Goal: Task Accomplishment & Management: Manage account settings

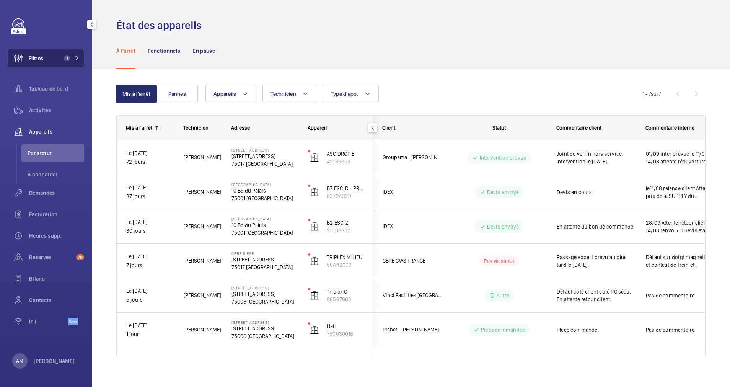
click at [56, 54] on button "Filtres 1" at bounding box center [46, 58] width 76 height 18
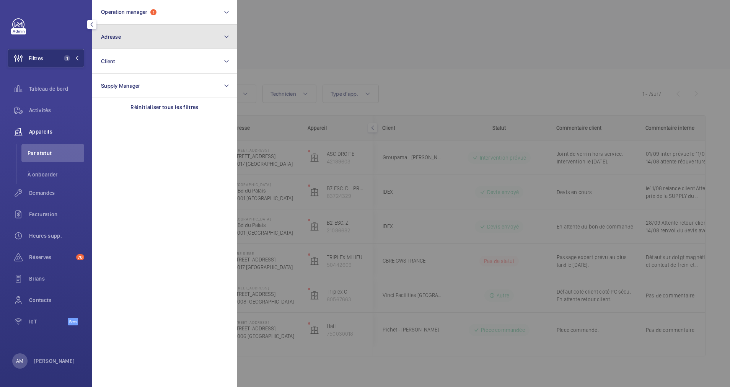
click at [138, 40] on button "Adresse" at bounding box center [164, 36] width 145 height 24
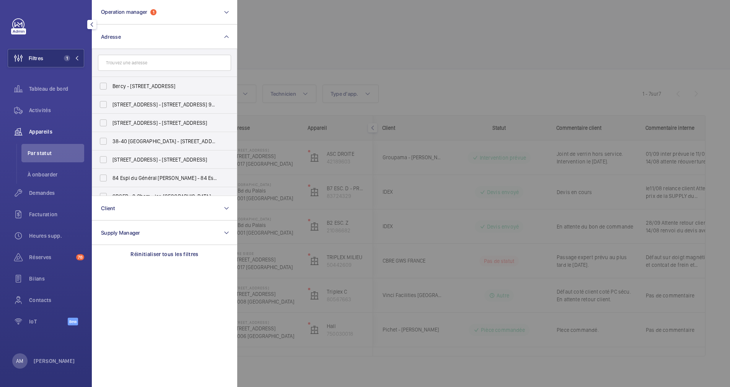
click at [123, 60] on input "text" at bounding box center [164, 63] width 133 height 16
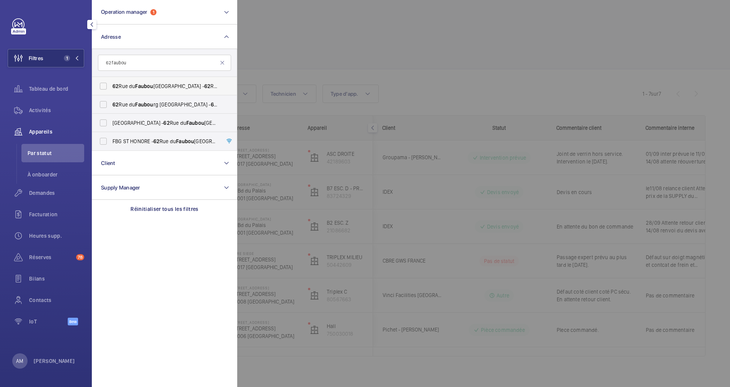
type input "62 faubou"
click at [102, 83] on label "62 Rue du Faubou rg Saint-Honoré, PARIS 75008 - 62 Rue du Faubou rg Saint-Honor…" at bounding box center [158, 86] width 133 height 18
click at [102, 83] on input "62 Rue du Faubou rg Saint-Honoré, PARIS 75008 - 62 Rue du Faubou rg Saint-Honor…" at bounding box center [103, 85] width 15 height 15
checkbox input "true"
click at [104, 108] on label "62 Rue du Faubou rg Saint-Honoré - 62 Rue du Faubou rg Saint-Honoré, 75008 PARI…" at bounding box center [158, 104] width 133 height 18
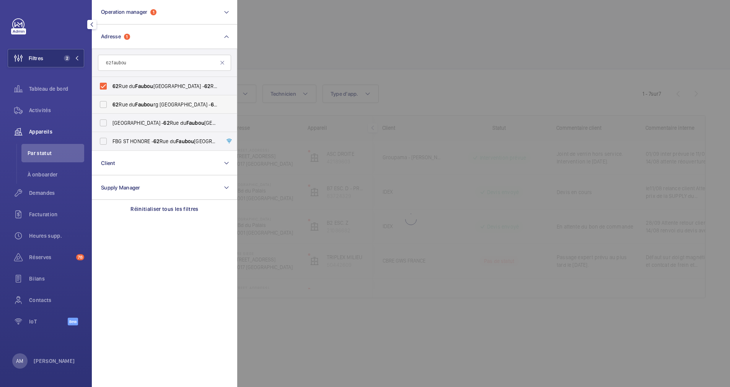
click at [104, 108] on input "62 Rue du Faubou rg Saint-Honoré - 62 Rue du Faubou rg Saint-Honoré, 75008 PARI…" at bounding box center [103, 104] width 15 height 15
checkbox input "true"
click at [41, 128] on span "Appareils" at bounding box center [56, 132] width 55 height 8
click at [333, 29] on div at bounding box center [602, 193] width 730 height 387
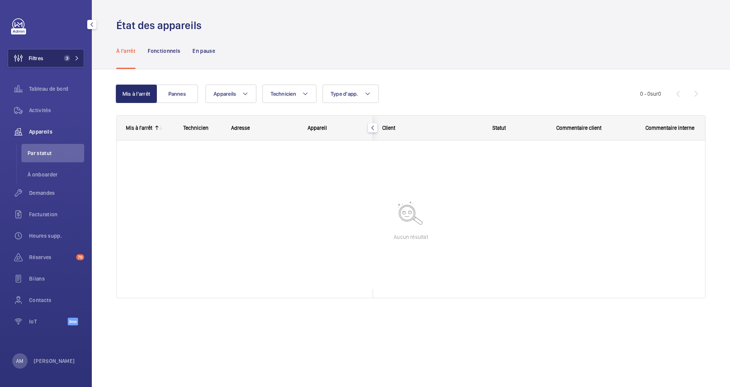
click at [71, 54] on button "Filtres 3" at bounding box center [46, 58] width 76 height 18
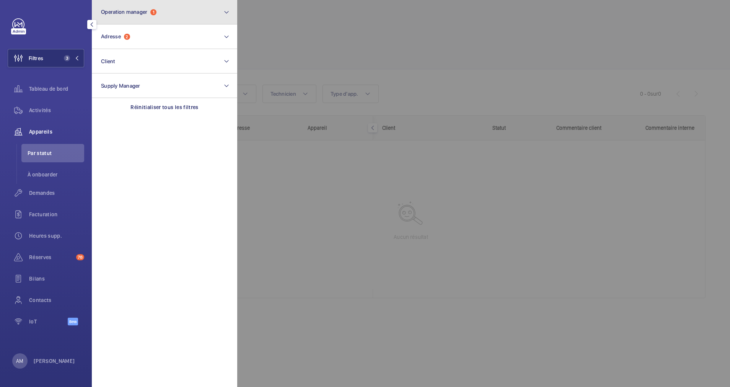
click at [172, 15] on button "Operation manager 1" at bounding box center [164, 12] width 145 height 24
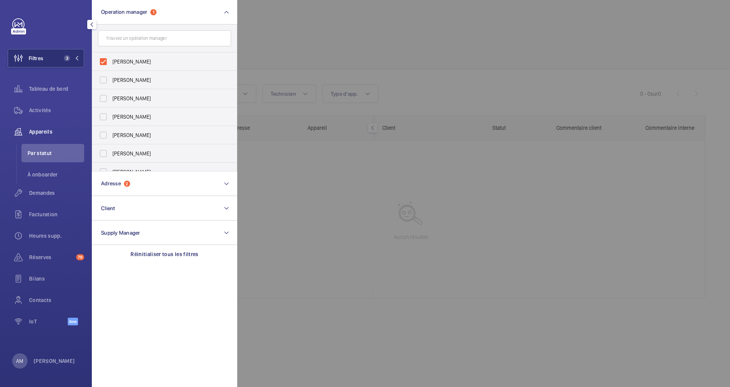
click at [88, 65] on div "Filtres 3 Operation manager 1 Anthony Mouchez Florence Dulin Zohra Hamdani Kari…" at bounding box center [46, 193] width 92 height 387
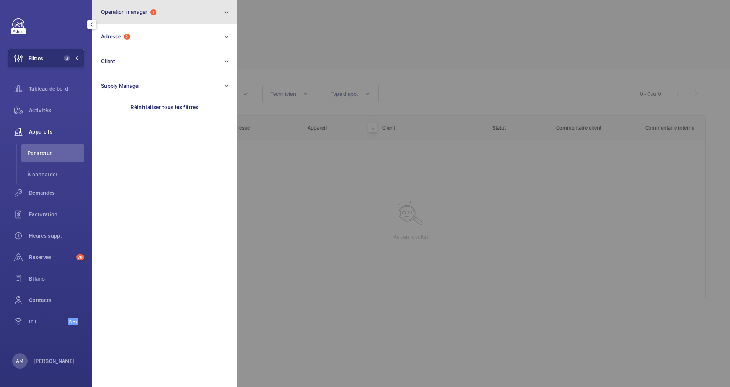
click at [172, 18] on button "Operation manager 1" at bounding box center [164, 12] width 145 height 24
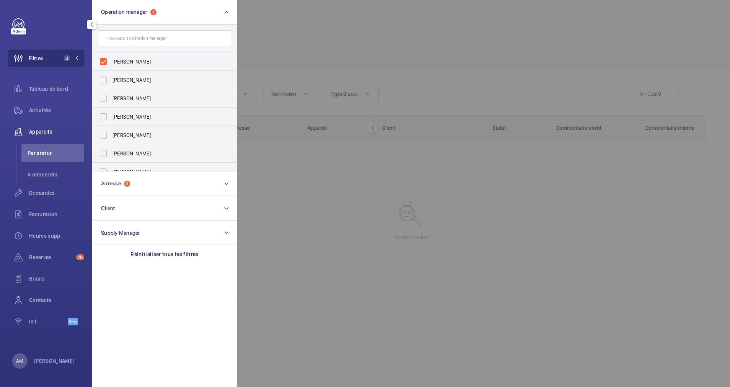
drag, startPoint x: 101, startPoint y: 57, endPoint x: 278, endPoint y: 58, distance: 176.3
click at [102, 58] on label "[PERSON_NAME]" at bounding box center [158, 61] width 133 height 18
click at [102, 58] on input "[PERSON_NAME]" at bounding box center [103, 61] width 15 height 15
checkbox input "false"
click at [340, 42] on div at bounding box center [602, 193] width 730 height 387
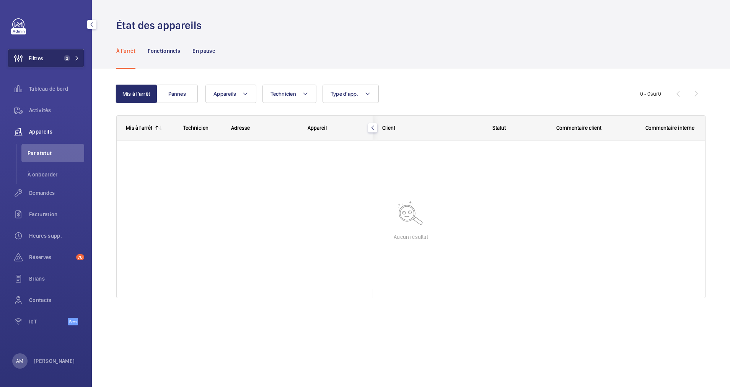
click at [69, 54] on button "Filtres 2" at bounding box center [46, 58] width 76 height 18
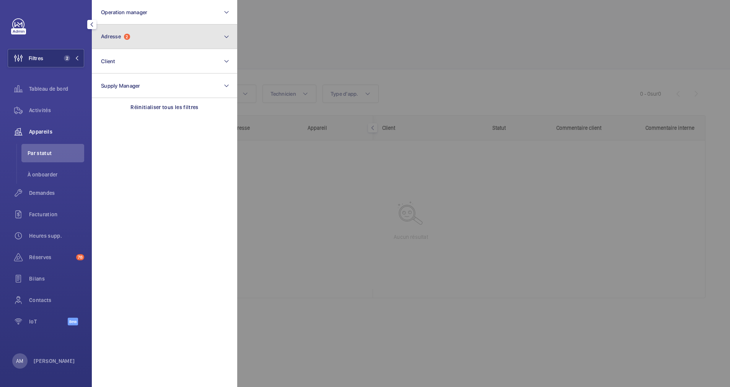
click at [156, 43] on button "Adresse 2" at bounding box center [164, 36] width 145 height 24
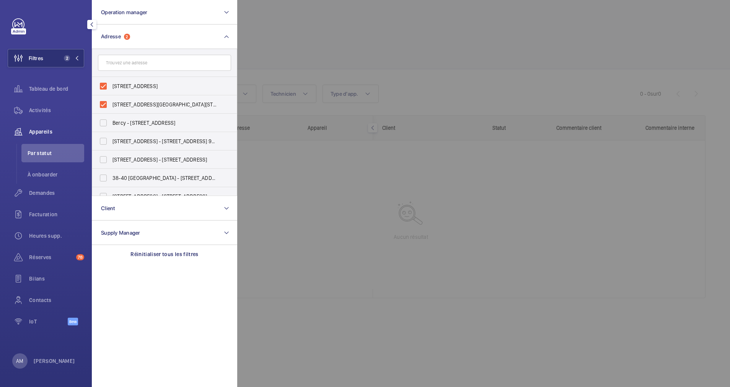
click at [130, 64] on input "text" at bounding box center [164, 63] width 133 height 16
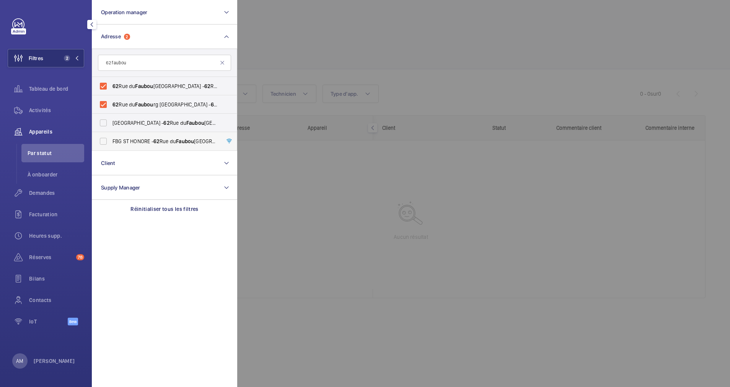
type input "62 faubou"
click at [107, 140] on label "FBG ST HONORE - 62 Rue du Faubou rg Saint-Honoré, PARIS 75008" at bounding box center [158, 141] width 133 height 18
click at [107, 140] on input "FBG ST HONORE - 62 Rue du Faubou rg Saint-Honoré, PARIS 75008" at bounding box center [103, 140] width 15 height 15
checkbox input "true"
click at [401, 42] on div at bounding box center [602, 193] width 730 height 387
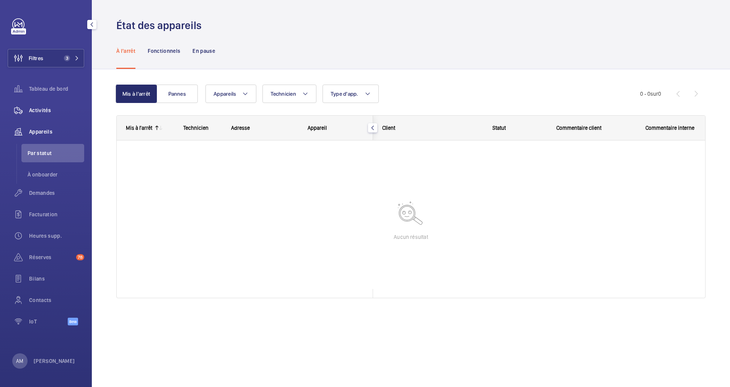
click at [51, 108] on span "Activités" at bounding box center [56, 110] width 55 height 8
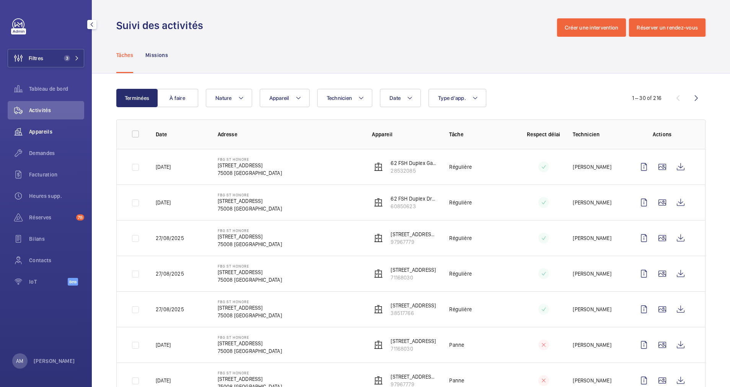
click at [41, 132] on span "Appareils" at bounding box center [56, 132] width 55 height 8
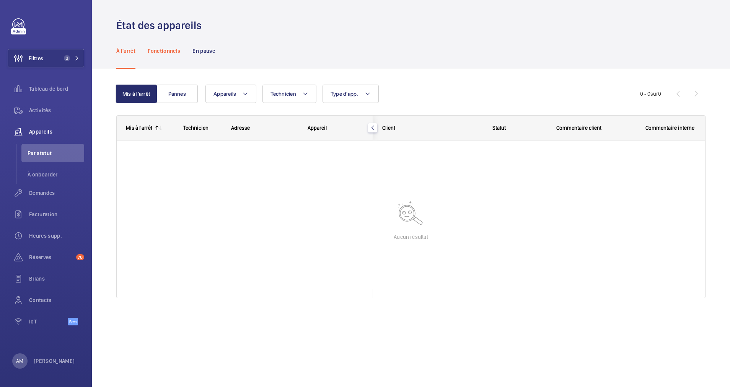
click at [174, 52] on p "Fonctionnels" at bounding box center [164, 51] width 33 height 8
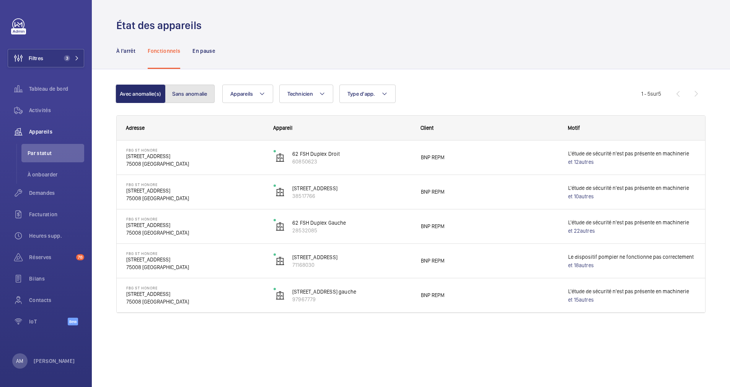
click at [184, 88] on button "Sans anomalie" at bounding box center [190, 94] width 50 height 18
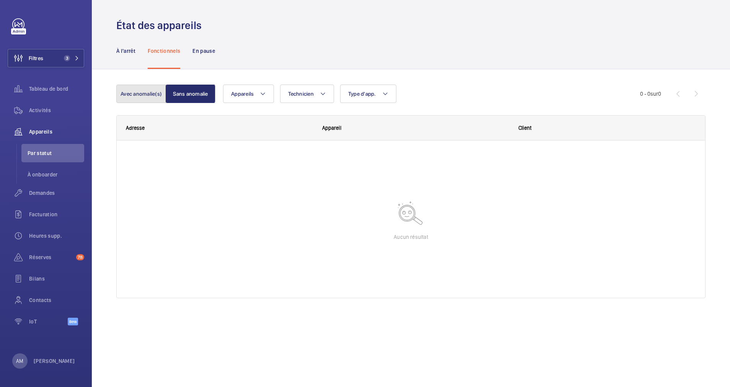
click at [151, 88] on button "Avec anomalie(s)" at bounding box center [141, 94] width 50 height 18
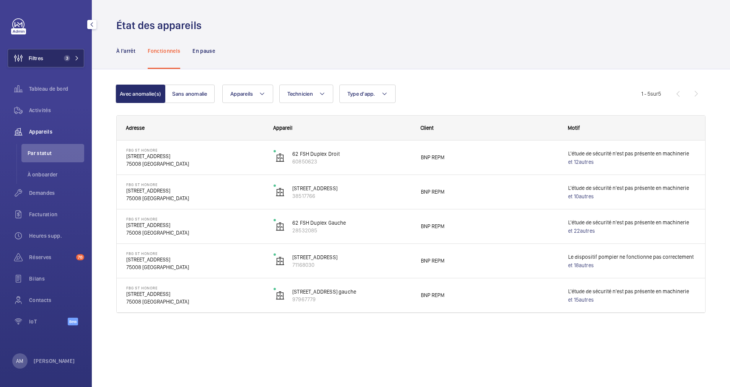
click at [77, 54] on button "Filtres 3" at bounding box center [46, 58] width 76 height 18
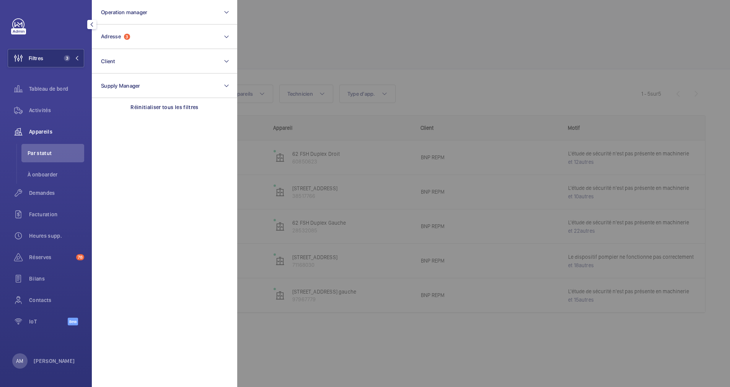
click at [368, 68] on div at bounding box center [602, 193] width 730 height 387
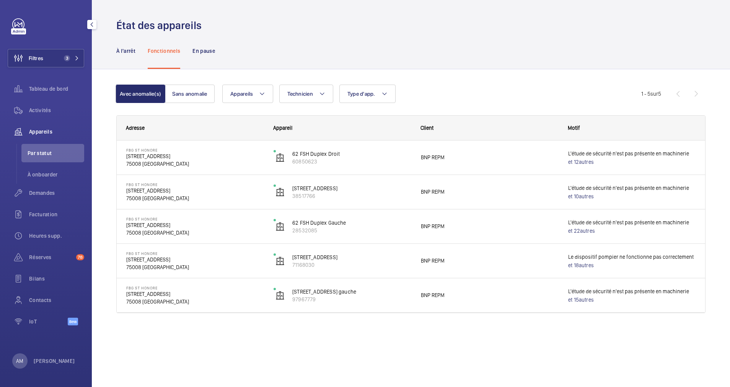
drag, startPoint x: 55, startPoint y: 58, endPoint x: 87, endPoint y: 55, distance: 32.3
click at [61, 56] on button "Filtres 3" at bounding box center [46, 58] width 76 height 18
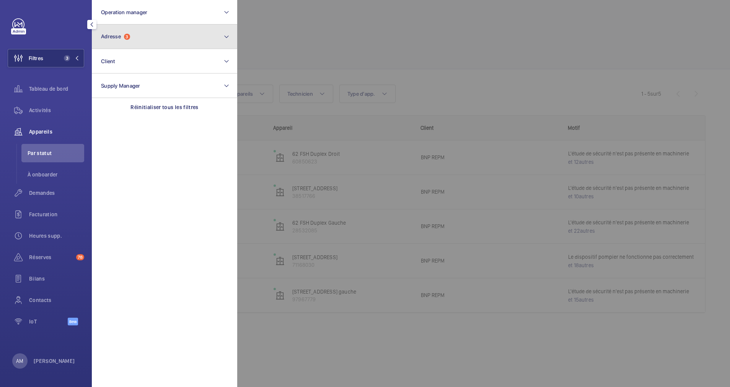
click at [150, 42] on button "Adresse 3" at bounding box center [164, 36] width 145 height 24
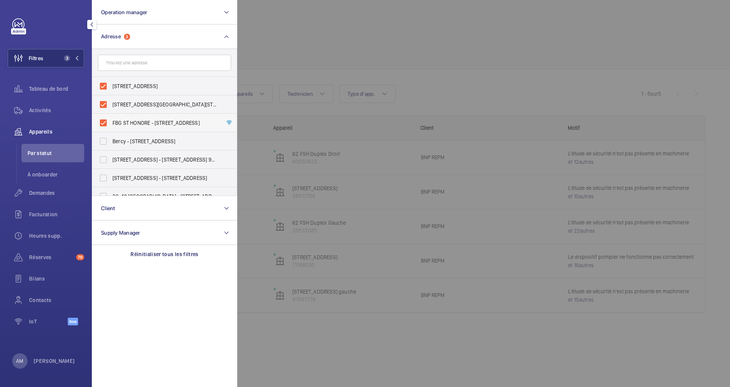
click at [104, 122] on label "FBG ST HONORE - 62 Rue du Faubourg Saint-Honoré, PARIS 75008" at bounding box center [158, 123] width 133 height 18
click at [104, 122] on input "FBG ST HONORE - 62 Rue du Faubourg Saint-Honoré, PARIS 75008" at bounding box center [103, 122] width 15 height 15
checkbox input "false"
click at [345, 28] on div at bounding box center [602, 193] width 730 height 387
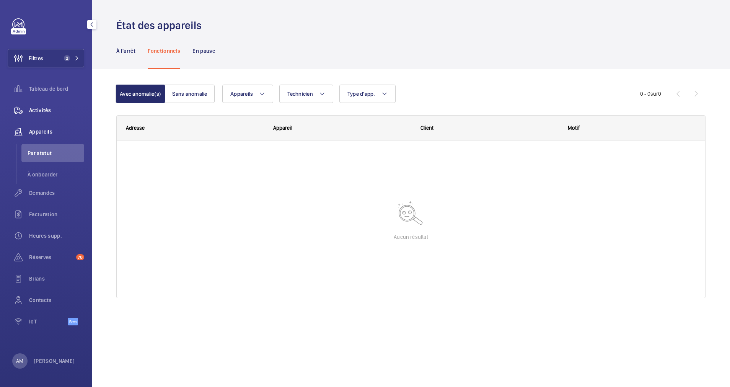
click at [47, 109] on span "Activités" at bounding box center [56, 110] width 55 height 8
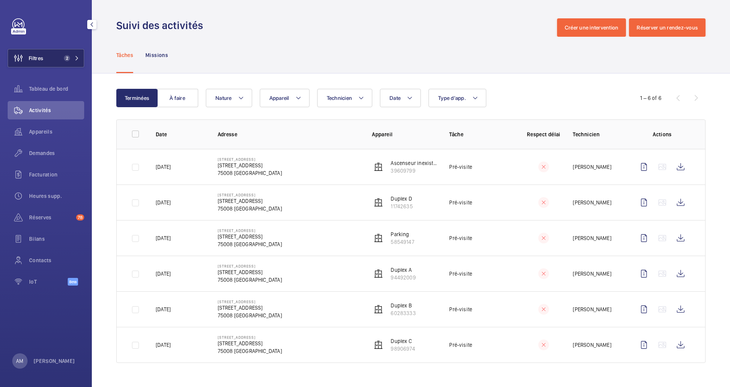
drag, startPoint x: 58, startPoint y: 55, endPoint x: 58, endPoint y: 50, distance: 5.4
click at [58, 53] on button "Filtres 2" at bounding box center [46, 58] width 76 height 18
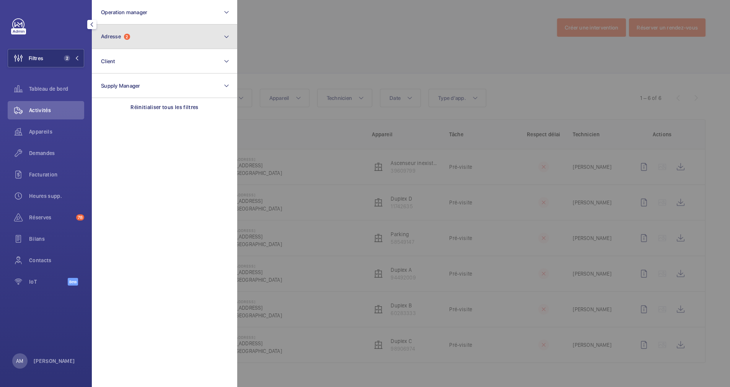
click at [137, 44] on button "Adresse 2" at bounding box center [164, 36] width 145 height 24
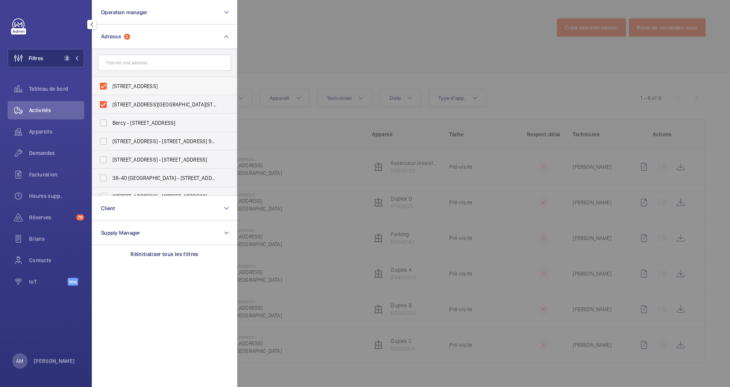
click at [103, 88] on label "62 Rue du Faubourg Saint-Honoré, PARIS 75008 - 62 Rue du Faubourg Saint-Honoré,…" at bounding box center [158, 86] width 133 height 18
click at [103, 88] on input "62 Rue du Faubourg Saint-Honoré, PARIS 75008 - 62 Rue du Faubourg Saint-Honoré,…" at bounding box center [103, 85] width 15 height 15
checkbox input "false"
drag, startPoint x: 104, startPoint y: 103, endPoint x: 111, endPoint y: 94, distance: 11.7
click at [106, 102] on label "62 Rue du Faubourg Saint-Honoré - 62 Rue du Faubourg Saint-Honoré, 75008 PARIS,…" at bounding box center [158, 104] width 133 height 18
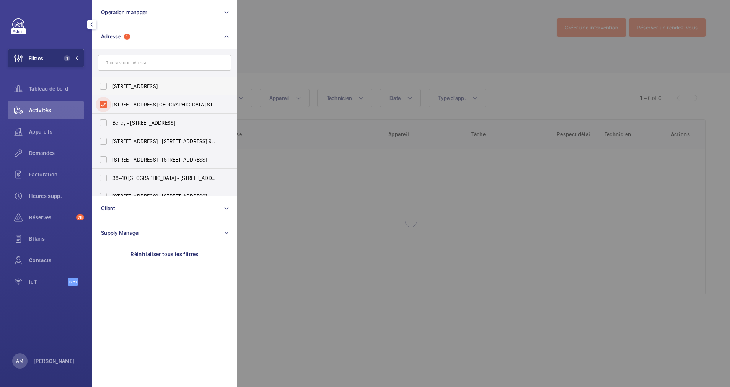
click at [106, 102] on input "62 Rue du Faubourg Saint-Honoré - 62 Rue du Faubourg Saint-Honoré, 75008 PARIS,…" at bounding box center [103, 104] width 15 height 15
checkbox input "false"
click at [133, 60] on input "text" at bounding box center [164, 63] width 133 height 16
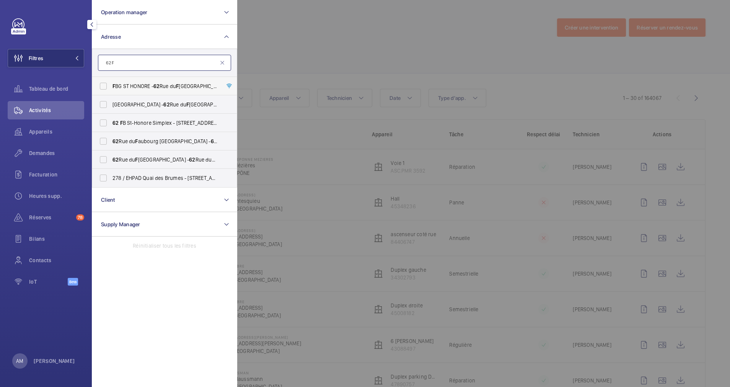
type input "62 F"
click at [128, 87] on span "F BG ST HONORE - 62 Rue du F aubourg Saint-Honoré, PARIS 75008" at bounding box center [164, 86] width 105 height 8
click at [111, 87] on input "F BG ST HONORE - 62 Rue du F aubourg Saint-Honoré, PARIS 75008" at bounding box center [103, 85] width 15 height 15
checkbox input "true"
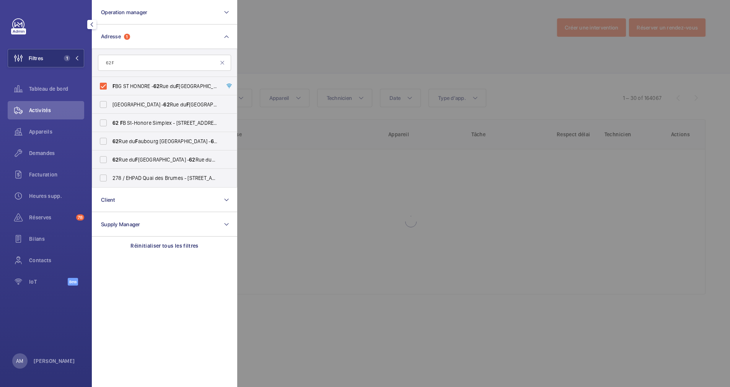
click at [353, 62] on div at bounding box center [602, 193] width 730 height 387
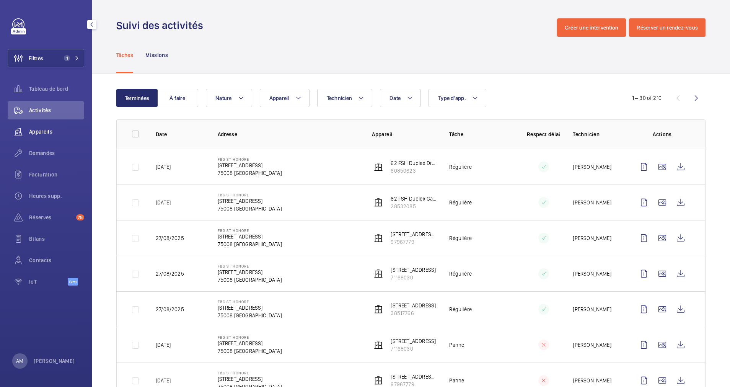
click at [30, 130] on span "Appareils" at bounding box center [56, 132] width 55 height 8
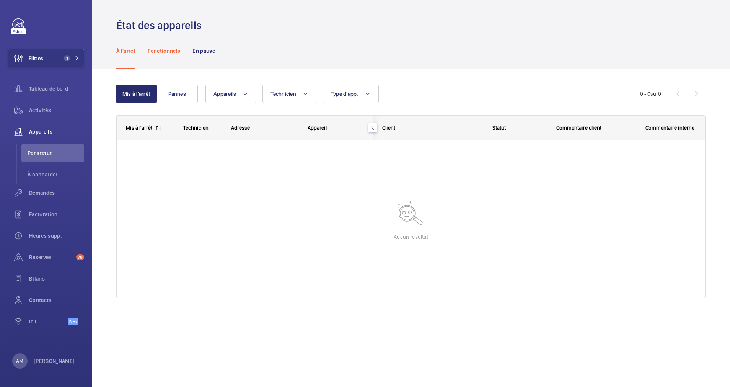
click at [167, 52] on p "Fonctionnels" at bounding box center [164, 51] width 33 height 8
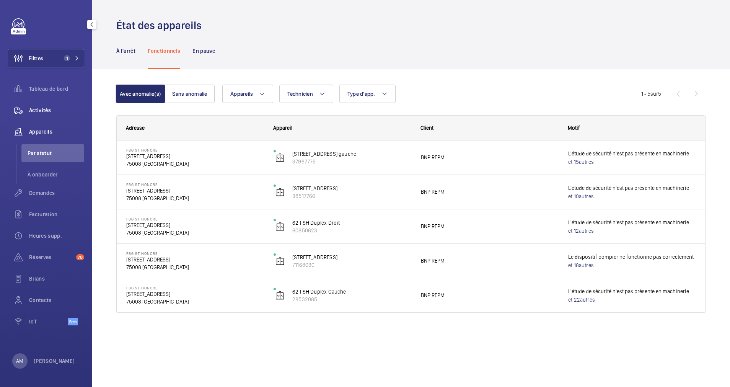
click at [44, 104] on div "Activités" at bounding box center [46, 110] width 76 height 18
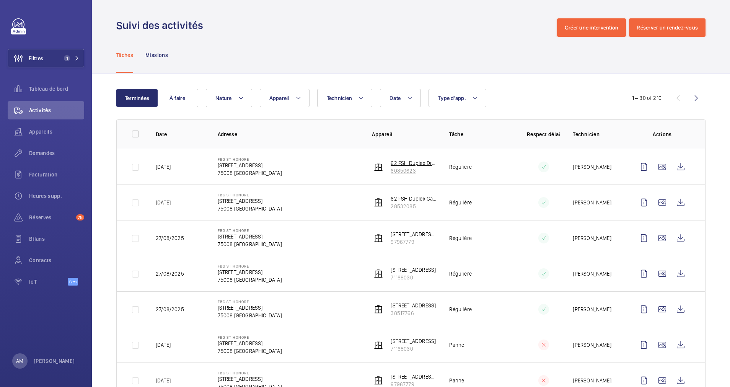
click at [411, 169] on p "60850623" at bounding box center [413, 171] width 46 height 8
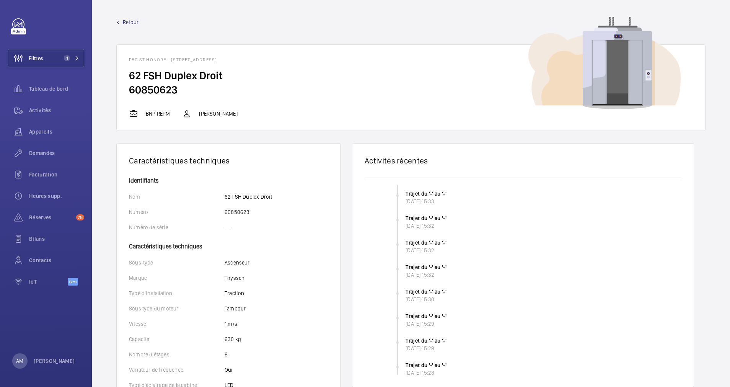
click at [125, 23] on span "Retour" at bounding box center [131, 22] width 16 height 8
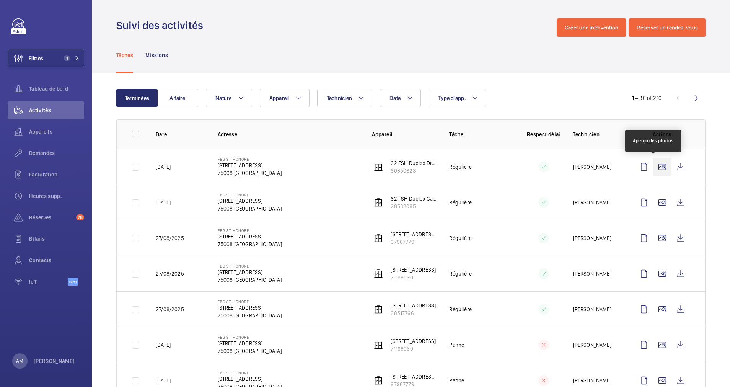
click at [653, 165] on wm-front-icon-button at bounding box center [662, 167] width 18 height 18
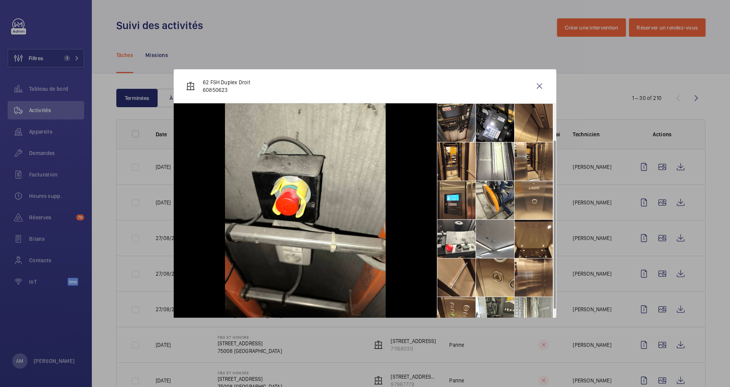
scroll to position [57, 0]
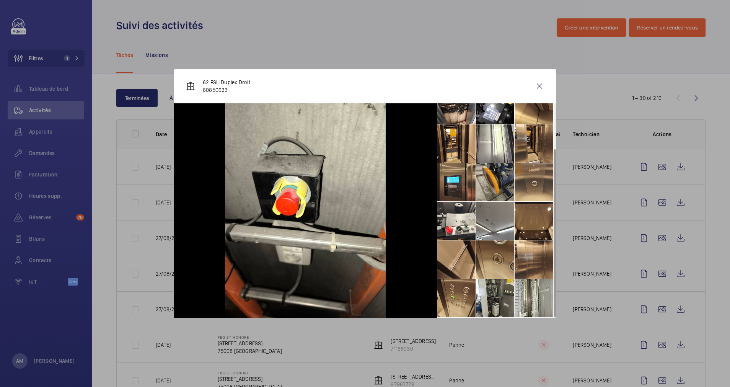
click at [490, 191] on li at bounding box center [495, 182] width 38 height 38
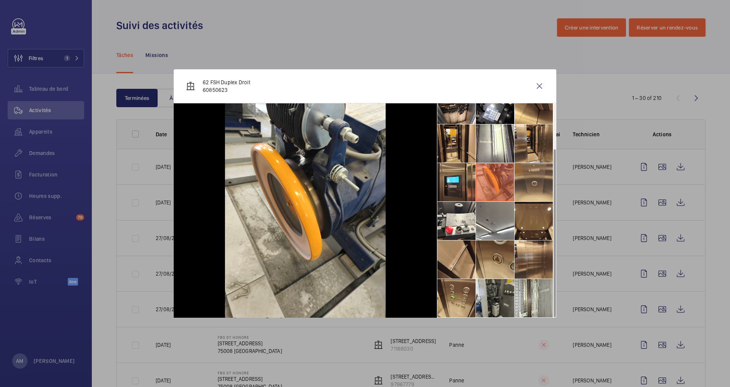
click at [490, 301] on li at bounding box center [495, 298] width 38 height 38
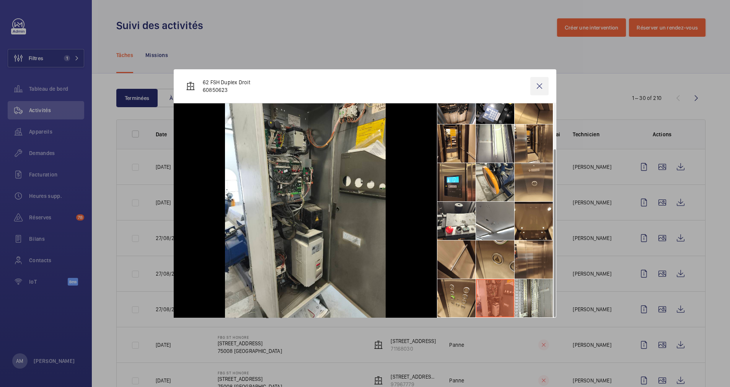
click at [539, 85] on wm-front-icon-button at bounding box center [539, 86] width 18 height 18
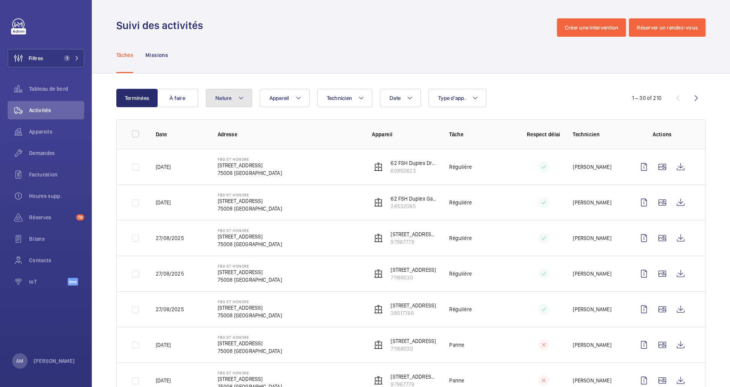
click at [241, 94] on mat-icon at bounding box center [241, 97] width 6 height 9
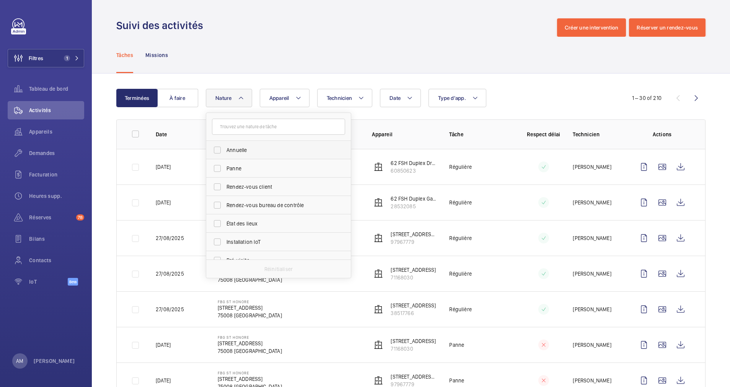
click at [216, 146] on label "Annuelle" at bounding box center [272, 150] width 133 height 18
click at [216, 146] on input "Annuelle" at bounding box center [217, 149] width 15 height 15
checkbox input "true"
click at [550, 96] on div "Date Technicien Appareil Type d'app. Nature 1 Annuelle Panne Rendez-vous client…" at bounding box center [410, 98] width 408 height 18
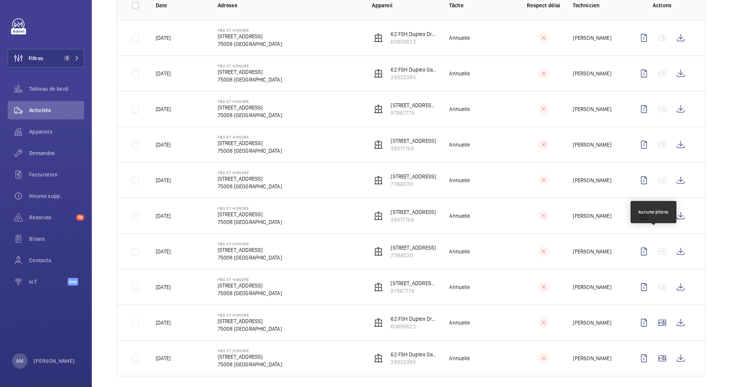
scroll to position [137, 0]
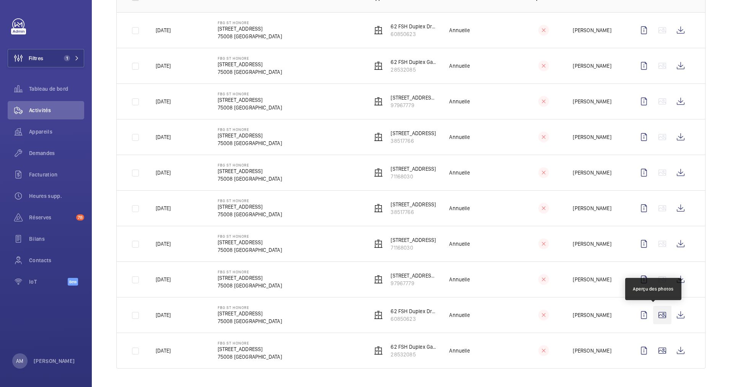
click at [653, 312] on wm-front-icon-button at bounding box center [662, 315] width 18 height 18
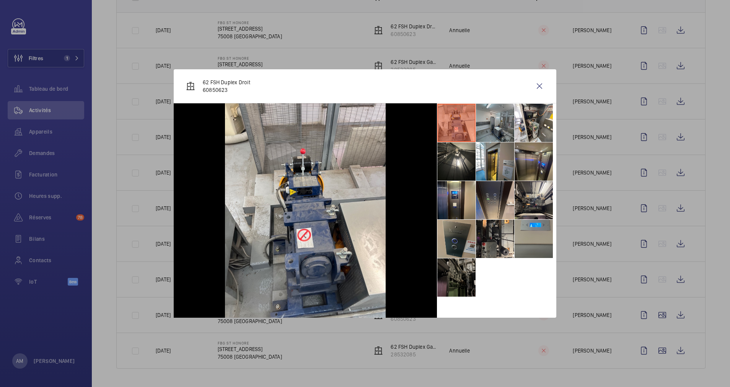
click at [498, 125] on li at bounding box center [495, 123] width 38 height 38
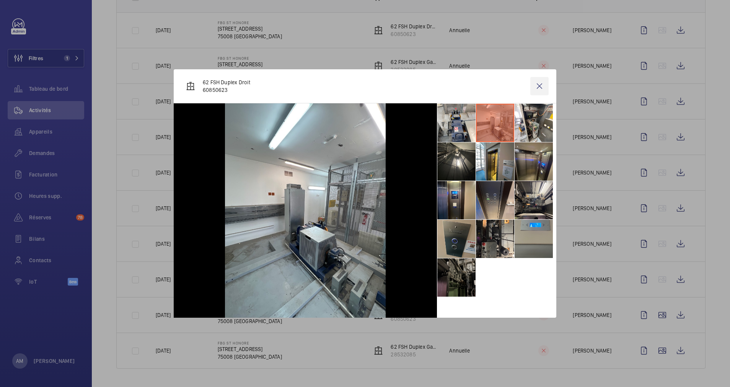
click at [539, 83] on wm-front-icon-button at bounding box center [539, 86] width 18 height 18
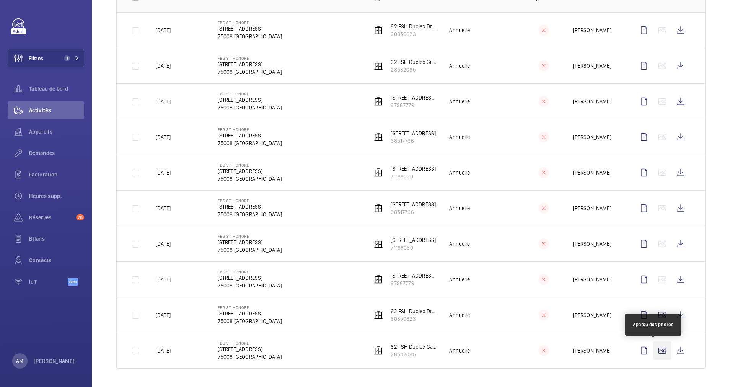
click at [654, 347] on wm-front-icon-button at bounding box center [662, 350] width 18 height 18
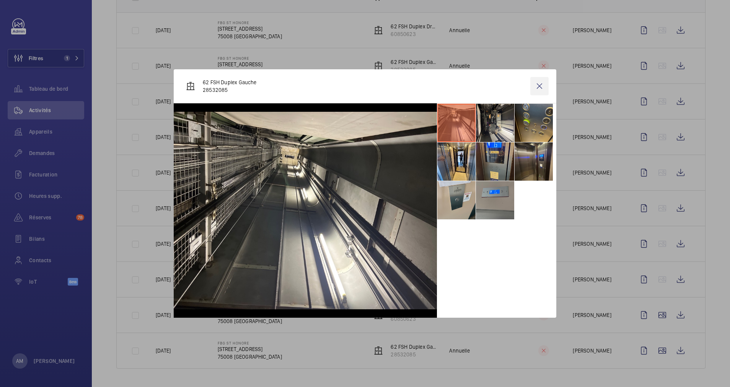
click at [540, 85] on wm-front-icon-button at bounding box center [539, 86] width 18 height 18
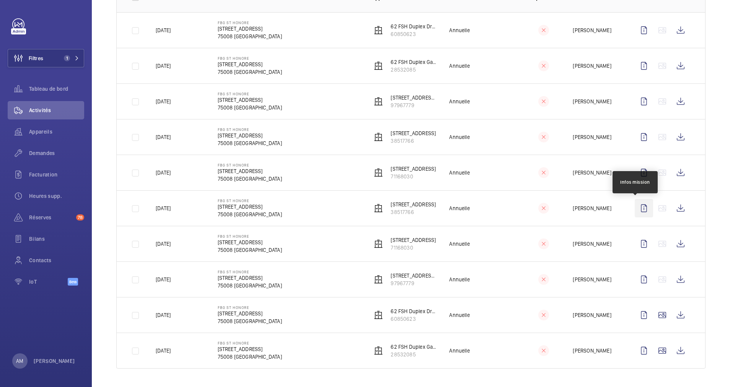
scroll to position [22, 0]
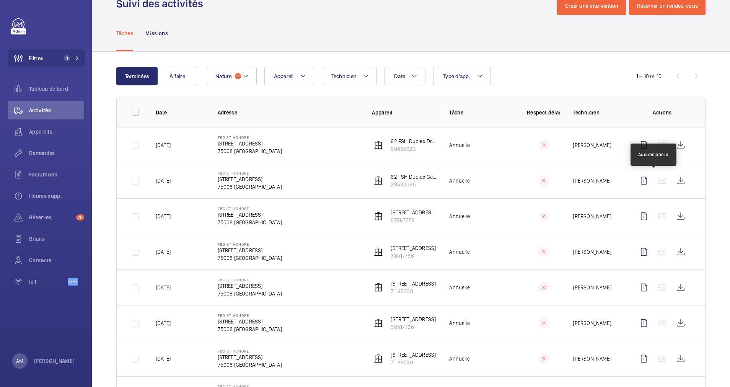
click at [653, 176] on wm-front-icon-button at bounding box center [662, 180] width 18 height 18
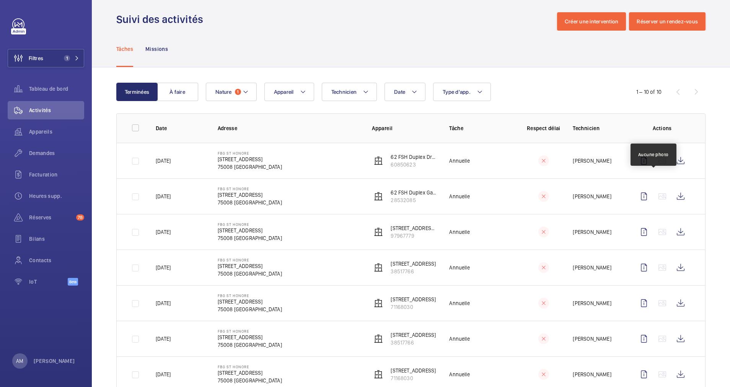
scroll to position [0, 0]
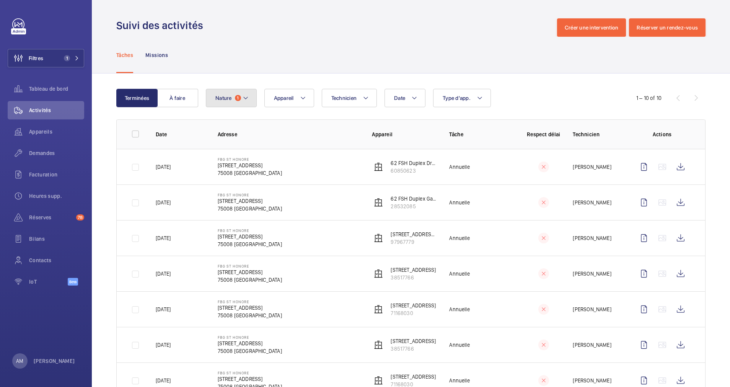
click at [245, 94] on mat-icon at bounding box center [245, 97] width 6 height 9
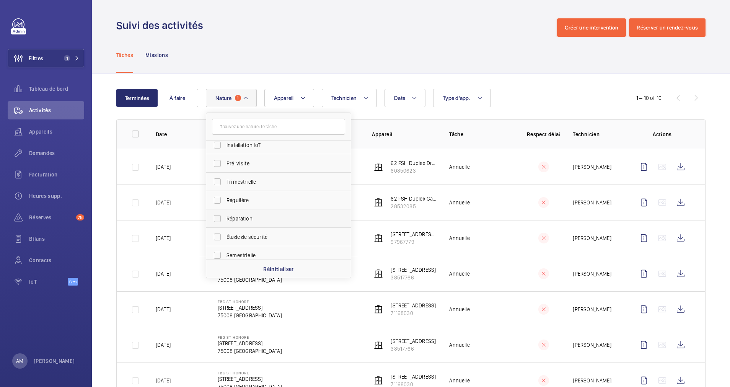
scroll to position [115, 0]
click at [220, 234] on label "Semestrielle" at bounding box center [272, 237] width 133 height 18
click at [220, 234] on input "Semestrielle" at bounding box center [217, 236] width 15 height 15
checkbox input "true"
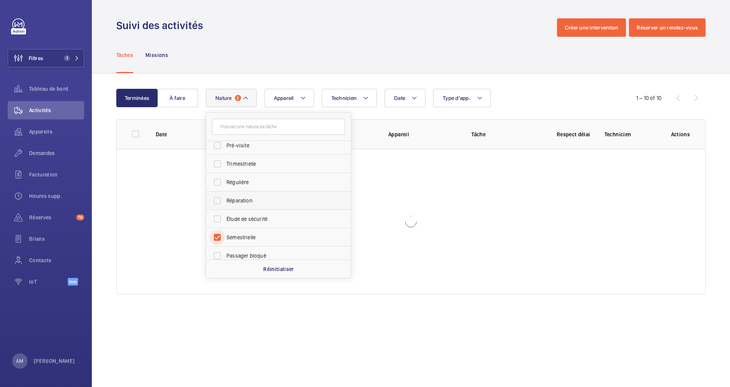
scroll to position [120, 0]
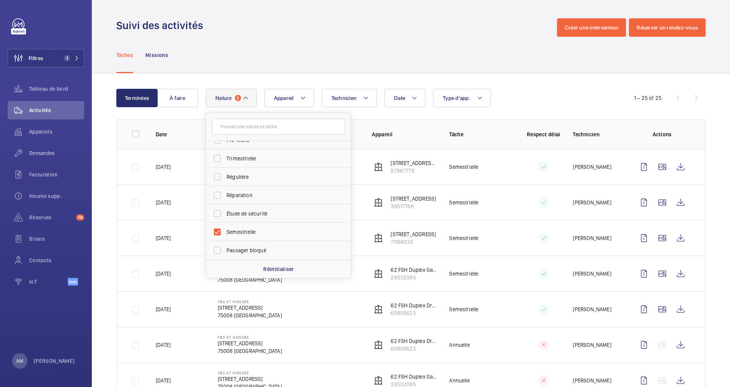
click at [580, 93] on div "Date Technicien Appareil Type d'app. Nature 2 Annuelle Panne Rendez-vous client…" at bounding box center [410, 98] width 408 height 18
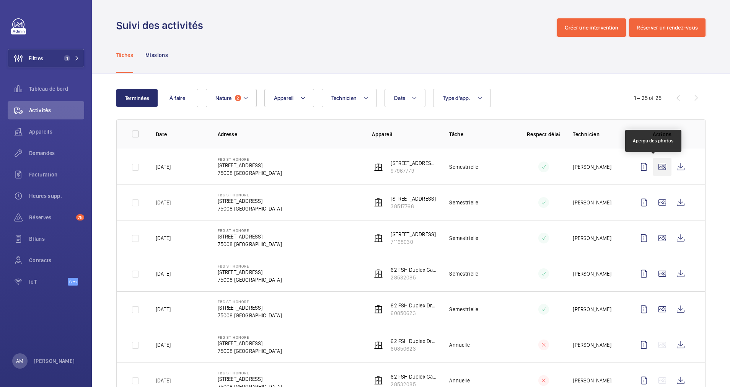
click at [656, 165] on wm-front-icon-button at bounding box center [662, 167] width 18 height 18
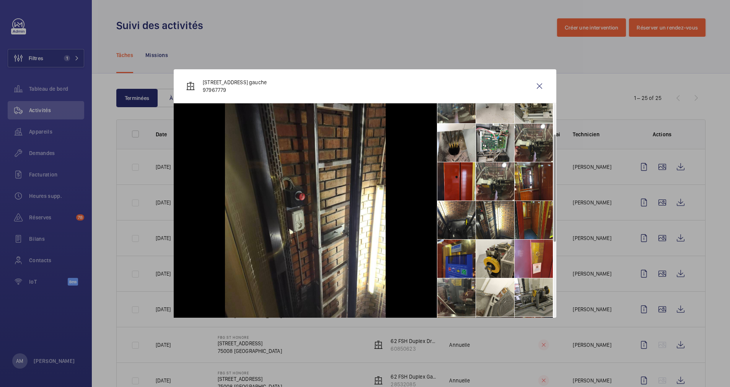
scroll to position [115, 0]
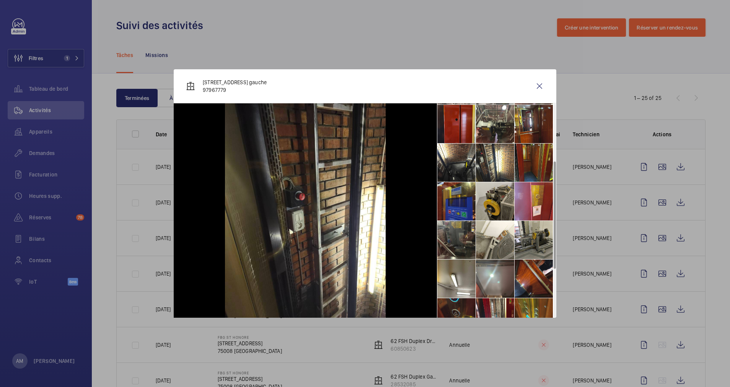
click at [487, 195] on li at bounding box center [495, 201] width 38 height 38
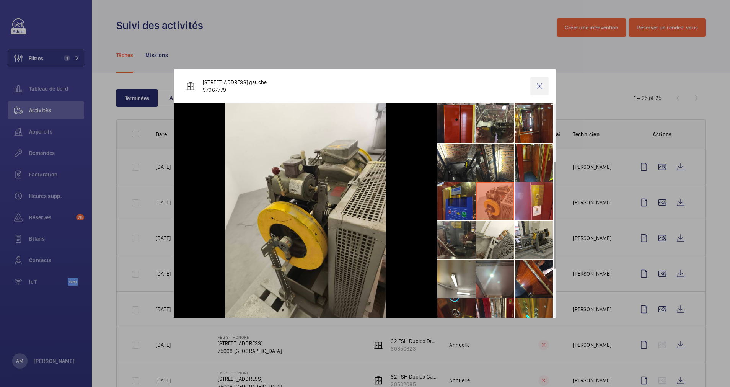
click at [543, 86] on wm-front-icon-button at bounding box center [539, 86] width 18 height 18
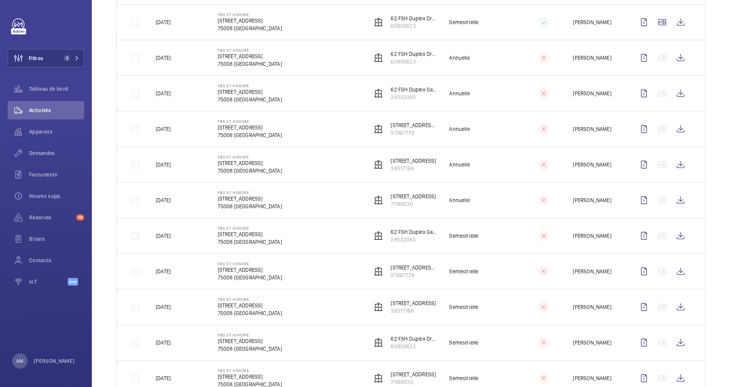
scroll to position [0, 0]
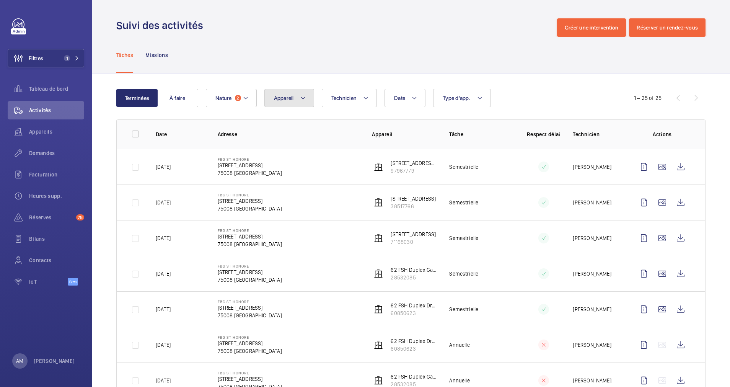
click at [304, 95] on mat-icon at bounding box center [303, 97] width 6 height 9
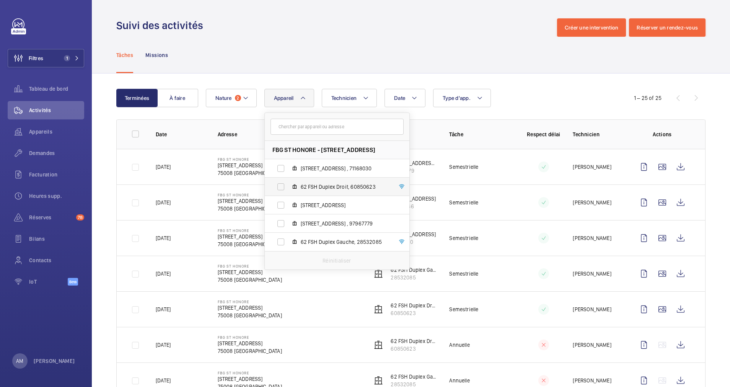
click at [278, 185] on label "62 FSH Duplex Droit, 60850623" at bounding box center [331, 186] width 132 height 18
click at [278, 185] on input "62 FSH Duplex Droit, 60850623" at bounding box center [280, 186] width 15 height 15
checkbox input "true"
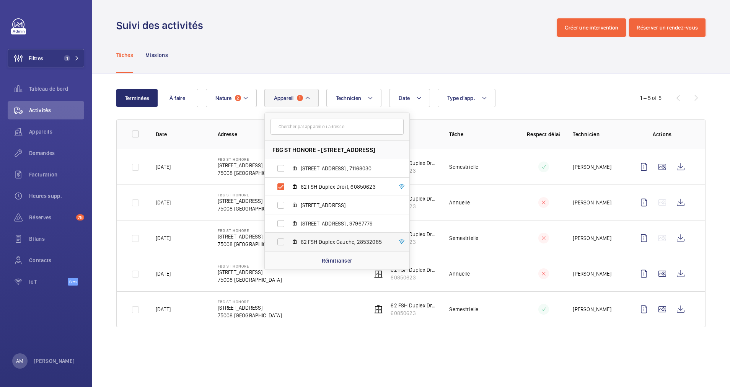
click at [276, 237] on label "62 FSH Duplex Gauche, 28532085" at bounding box center [331, 241] width 132 height 18
click at [276, 237] on input "62 FSH Duplex Gauche, 28532085" at bounding box center [280, 241] width 15 height 15
checkbox input "true"
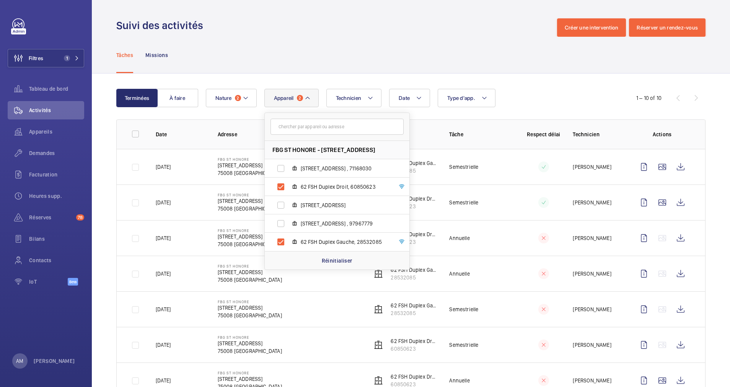
click at [534, 99] on div "Date Technicien Appareil 2 FBG ST HONORE - 62 Rue du Faubourg Saint-Honoré, 750…" at bounding box center [410, 98] width 408 height 18
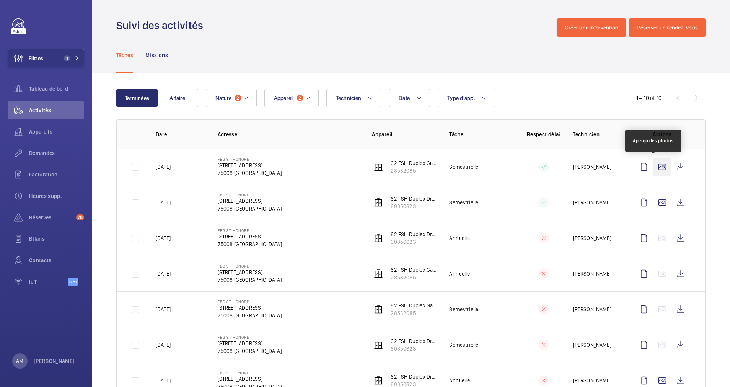
click at [656, 164] on wm-front-icon-button at bounding box center [662, 167] width 18 height 18
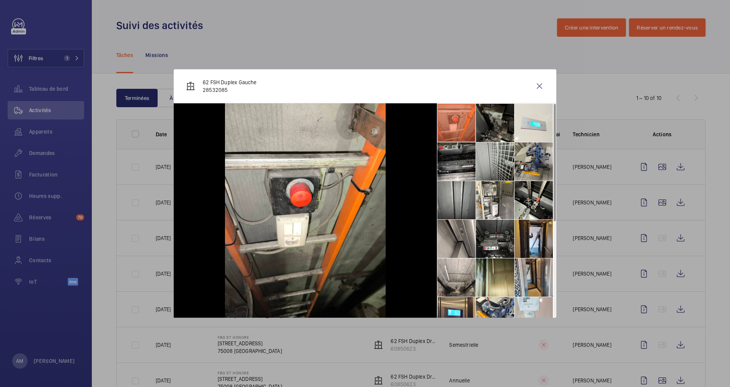
click at [532, 164] on li at bounding box center [533, 161] width 38 height 38
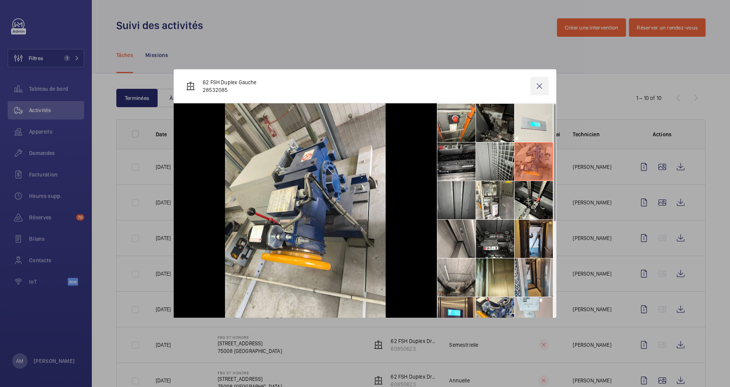
click at [540, 81] on wm-front-icon-button at bounding box center [539, 86] width 18 height 18
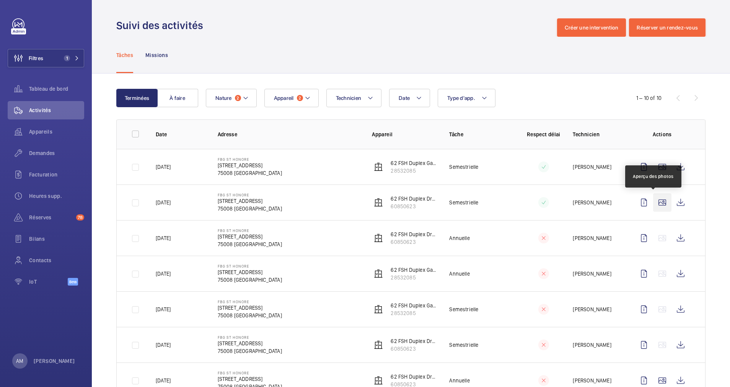
click at [653, 200] on wm-front-icon-button at bounding box center [662, 202] width 18 height 18
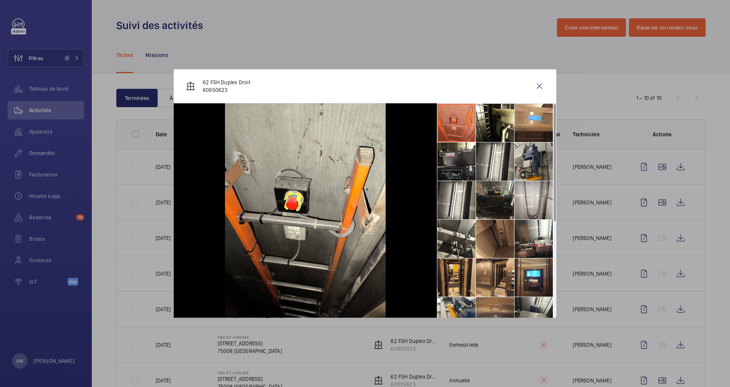
click at [524, 166] on li at bounding box center [533, 161] width 38 height 38
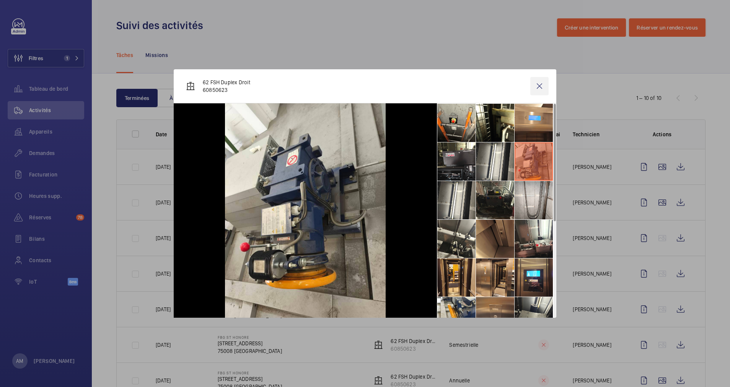
click at [538, 85] on wm-front-icon-button at bounding box center [539, 86] width 18 height 18
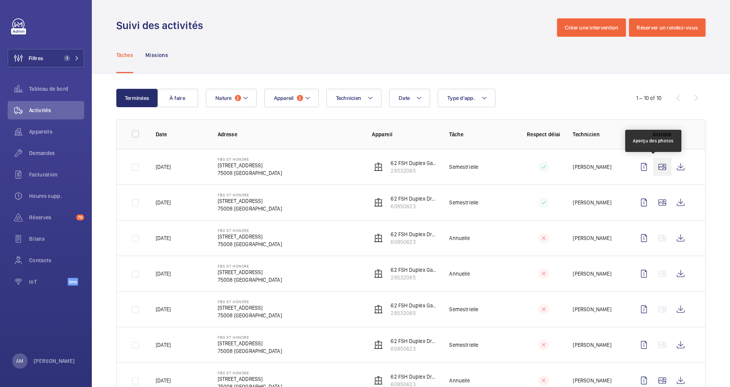
click at [655, 163] on wm-front-icon-button at bounding box center [662, 167] width 18 height 18
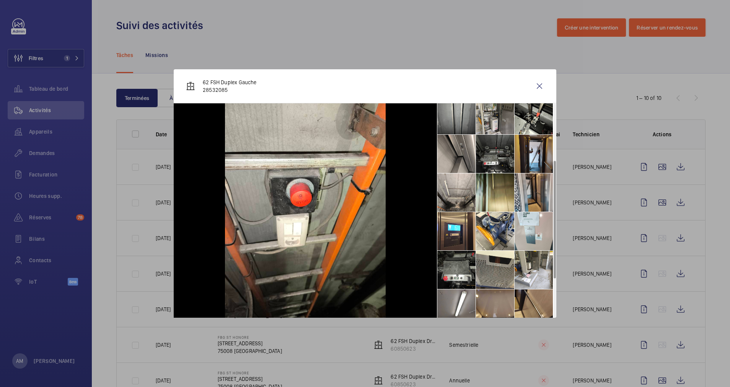
scroll to position [58, 0]
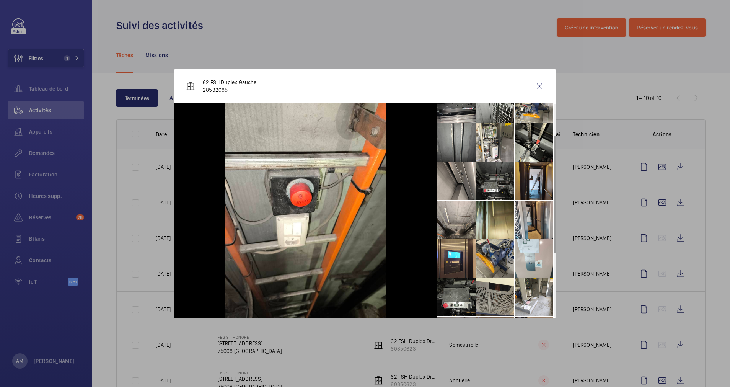
click at [494, 256] on li at bounding box center [495, 258] width 38 height 38
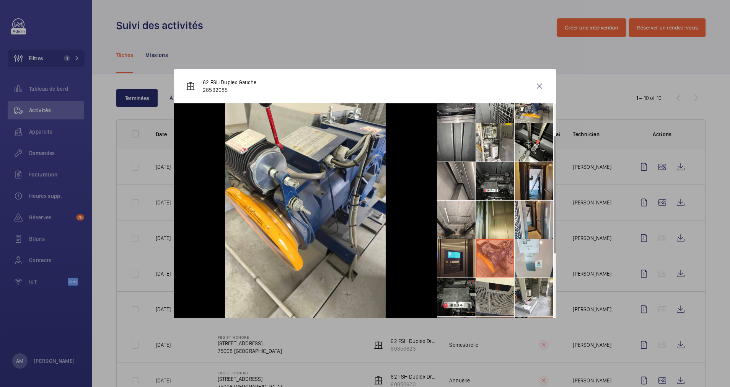
click at [457, 263] on li at bounding box center [456, 258] width 38 height 38
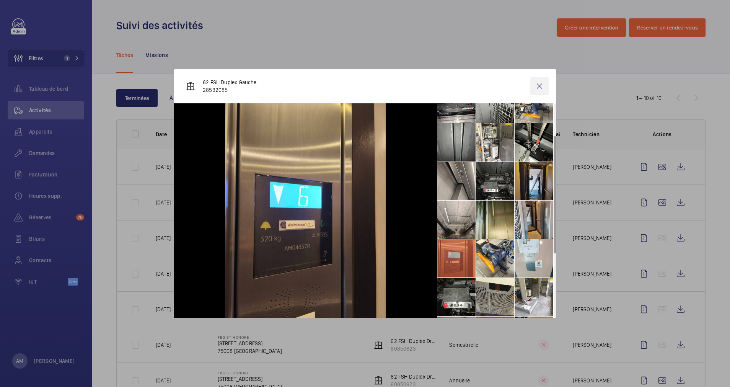
click at [538, 85] on wm-front-icon-button at bounding box center [539, 86] width 18 height 18
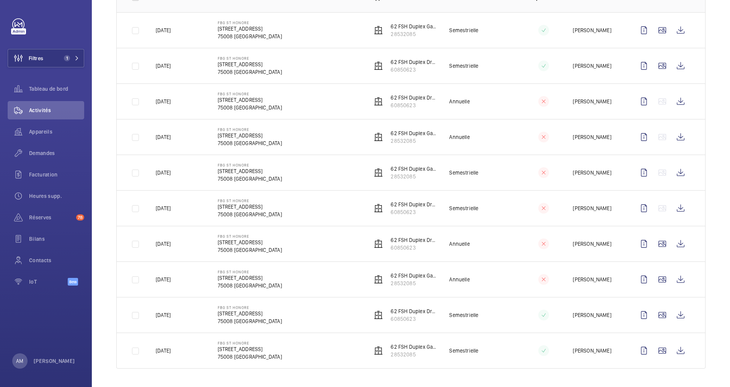
scroll to position [0, 0]
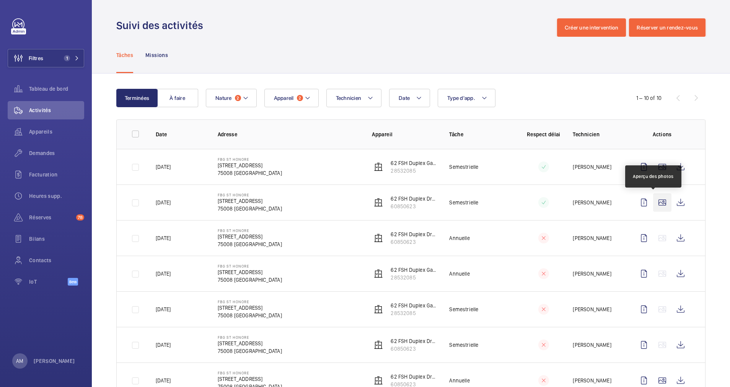
click at [653, 202] on wm-front-icon-button at bounding box center [662, 202] width 18 height 18
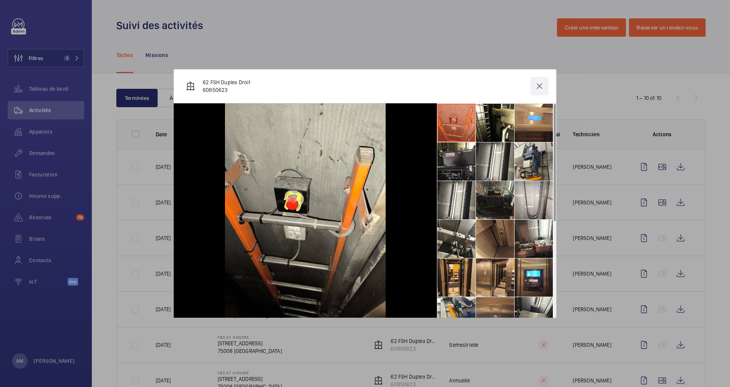
click at [538, 86] on wm-front-icon-button at bounding box center [539, 86] width 18 height 18
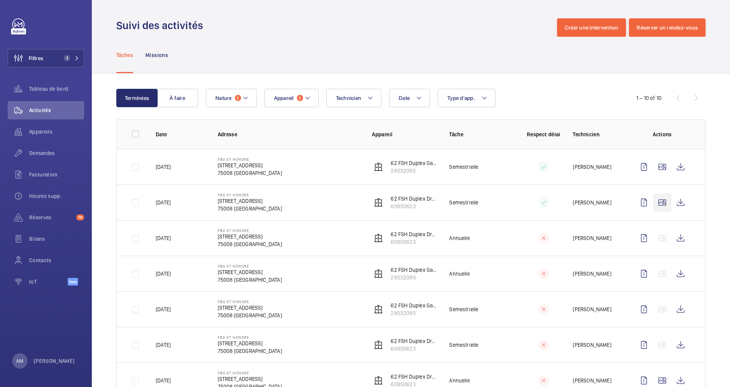
click at [653, 201] on wm-front-icon-button at bounding box center [662, 202] width 18 height 18
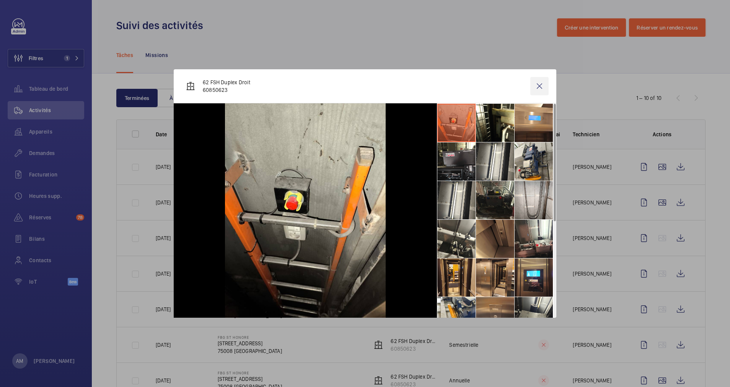
click at [539, 88] on wm-front-icon-button at bounding box center [539, 86] width 18 height 18
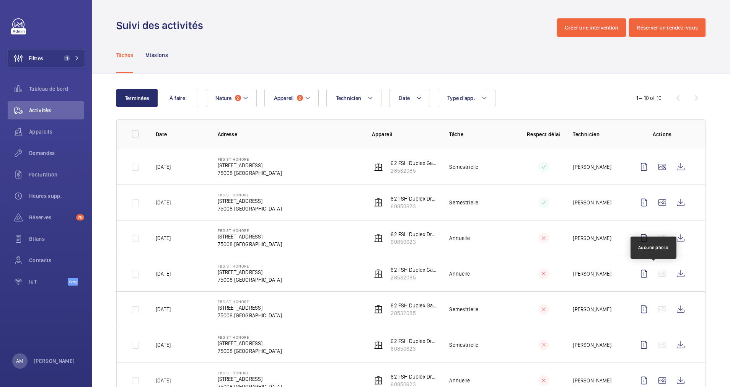
scroll to position [137, 0]
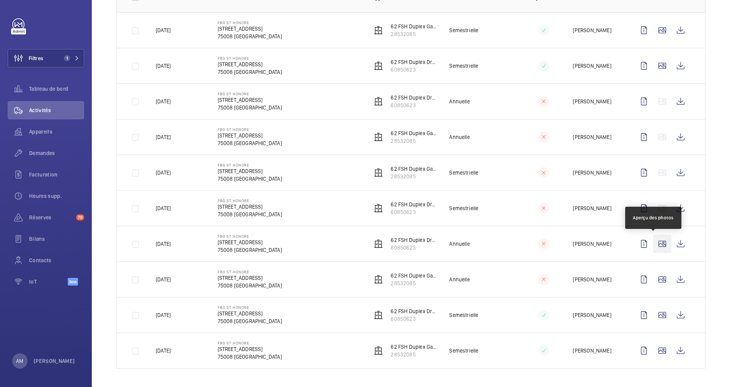
click at [653, 243] on wm-front-icon-button at bounding box center [662, 243] width 18 height 18
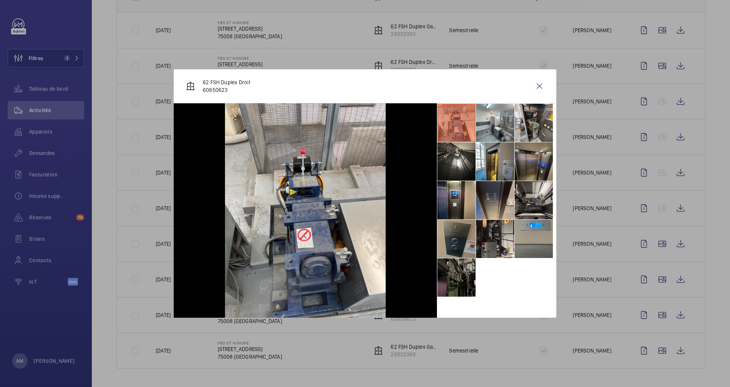
click at [527, 122] on li at bounding box center [533, 123] width 38 height 38
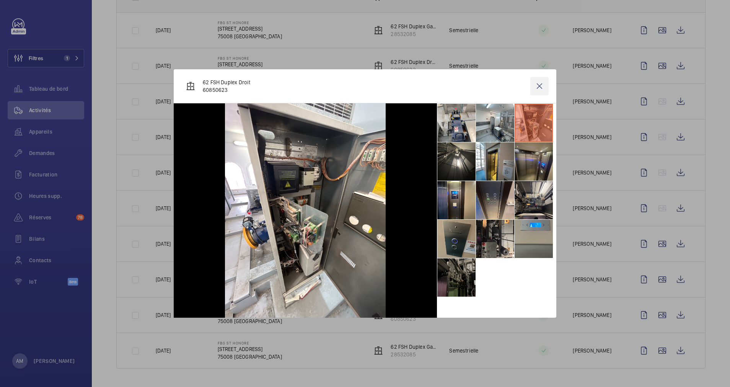
click at [538, 86] on wm-front-icon-button at bounding box center [539, 86] width 18 height 18
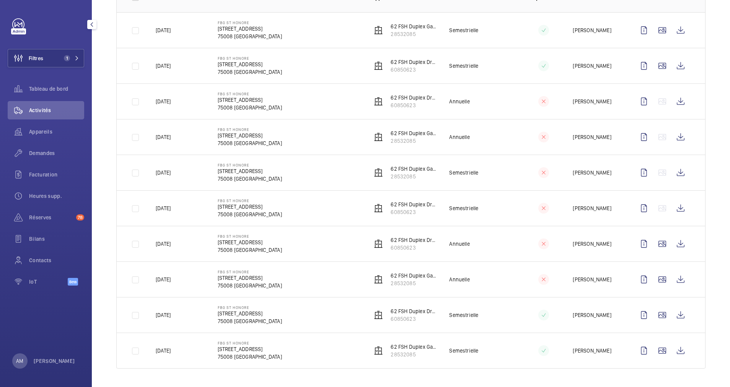
click at [84, 52] on div "Filtres 1 Tableau de bord Activités Appareils Demandes Facturation Heures supp.…" at bounding box center [46, 193] width 92 height 387
click at [78, 52] on button "Filtres 1" at bounding box center [46, 58] width 76 height 18
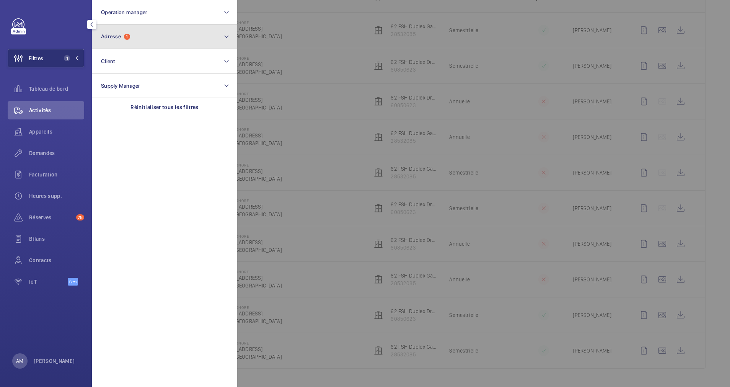
click at [141, 41] on button "Adresse 1" at bounding box center [164, 36] width 145 height 24
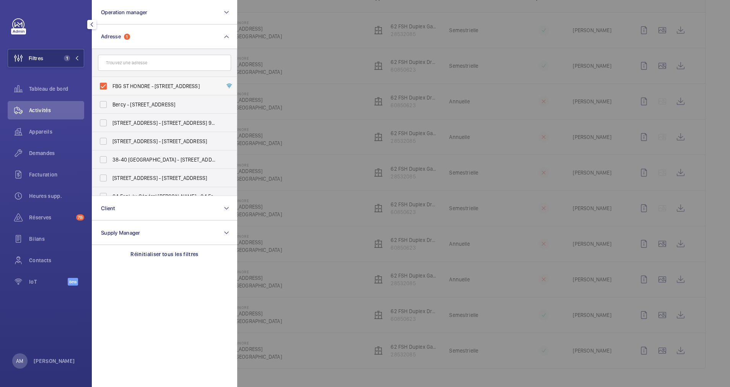
click at [103, 84] on label "FBG ST HONORE - 62 Rue du Faubourg Saint-Honoré, PARIS 75008" at bounding box center [158, 86] width 133 height 18
click at [103, 84] on input "FBG ST HONORE - 62 Rue du Faubourg Saint-Honoré, PARIS 75008" at bounding box center [103, 85] width 15 height 15
checkbox input "false"
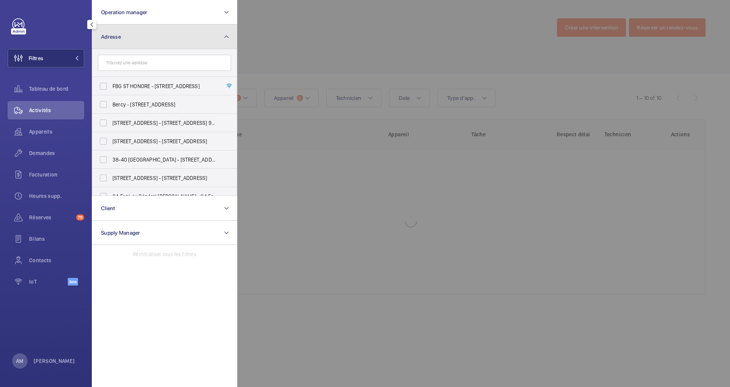
click at [213, 36] on button "Adresse" at bounding box center [164, 36] width 145 height 24
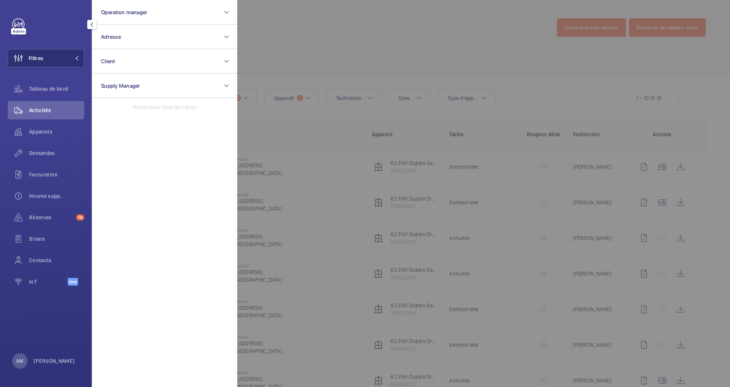
click at [282, 33] on div at bounding box center [602, 193] width 730 height 387
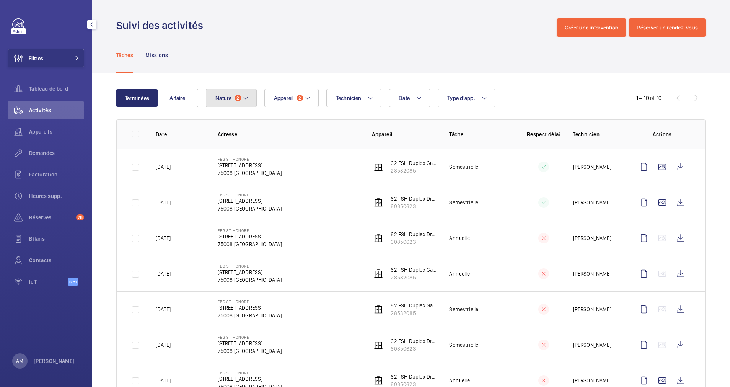
click at [236, 96] on span "2" at bounding box center [238, 98] width 6 height 6
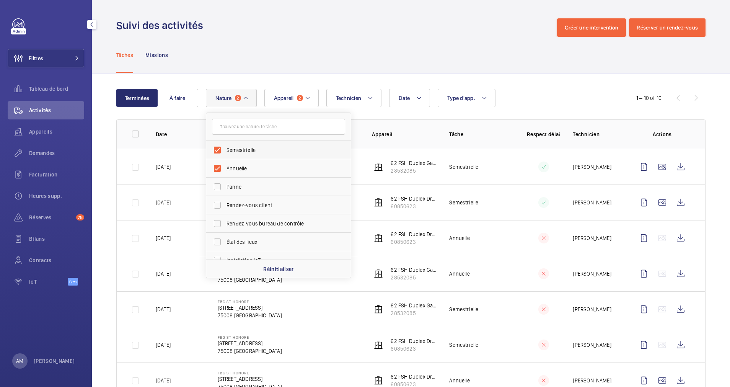
click at [222, 148] on label "Semestrielle" at bounding box center [272, 150] width 133 height 18
click at [222, 148] on input "Semestrielle" at bounding box center [217, 149] width 15 height 15
checkbox input "false"
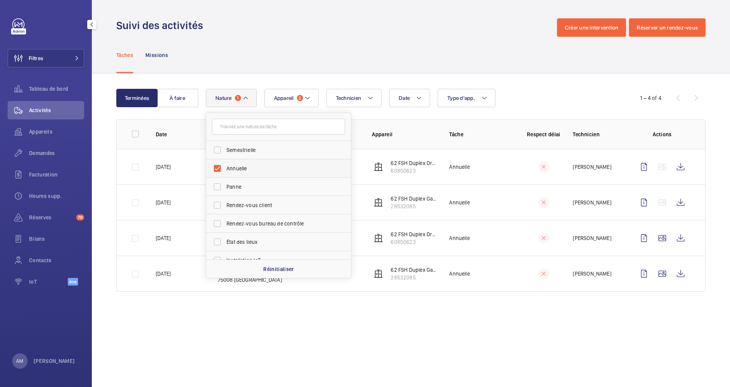
click at [218, 163] on label "Annuelle" at bounding box center [272, 168] width 133 height 18
click at [218, 163] on input "Annuelle" at bounding box center [217, 168] width 15 height 15
checkbox input "false"
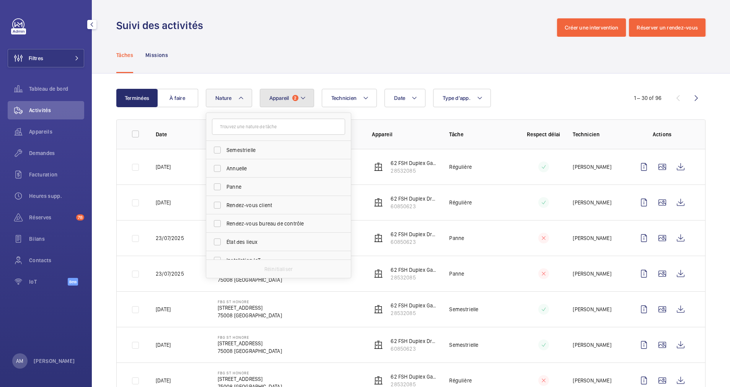
click at [298, 99] on button "Appareil 2" at bounding box center [287, 98] width 54 height 18
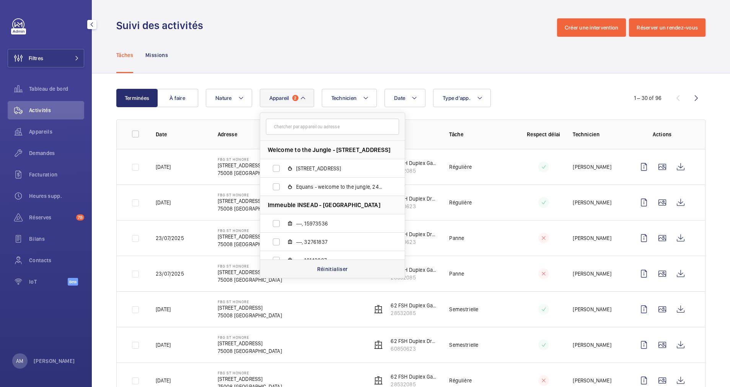
click at [326, 265] on p "Réinitialiser" at bounding box center [332, 269] width 31 height 8
click at [309, 89] on div "Date Technicien Appareil Welcome to the Jungle - 8 Rue Saint-Fiacre, 75002 PARI…" at bounding box center [408, 98] width 404 height 18
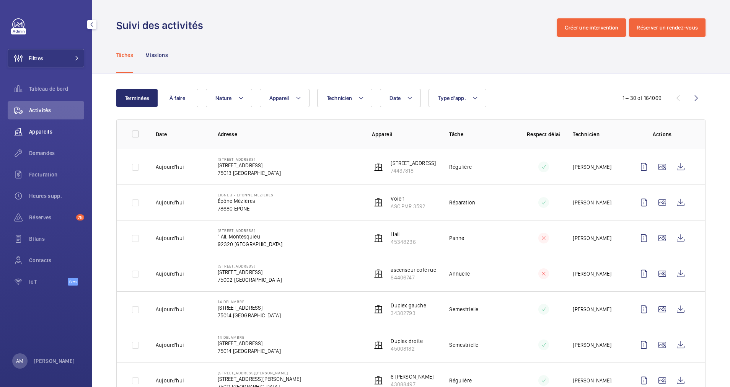
click at [46, 131] on span "Appareils" at bounding box center [56, 132] width 55 height 8
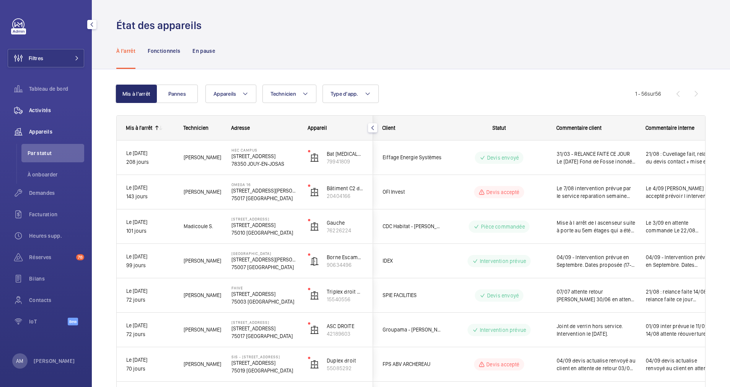
click at [45, 111] on span "Activités" at bounding box center [56, 110] width 55 height 8
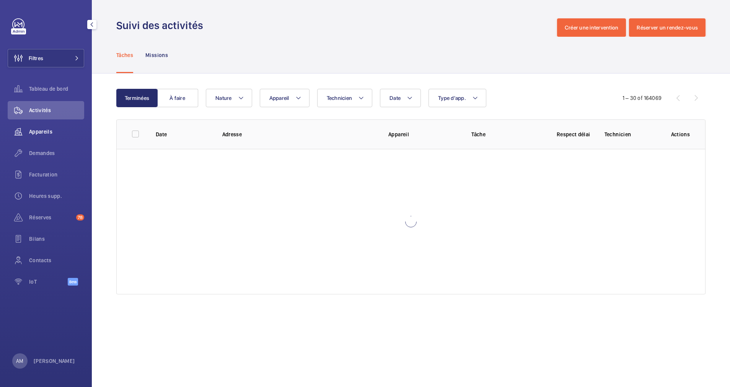
click at [42, 128] on span "Appareils" at bounding box center [56, 132] width 55 height 8
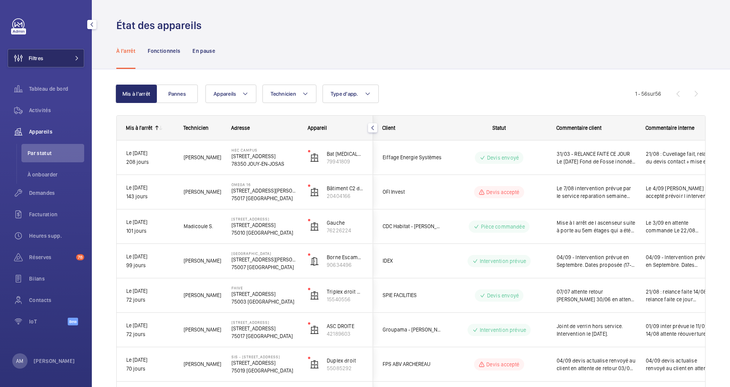
click at [53, 54] on button "Filtres" at bounding box center [46, 58] width 76 height 18
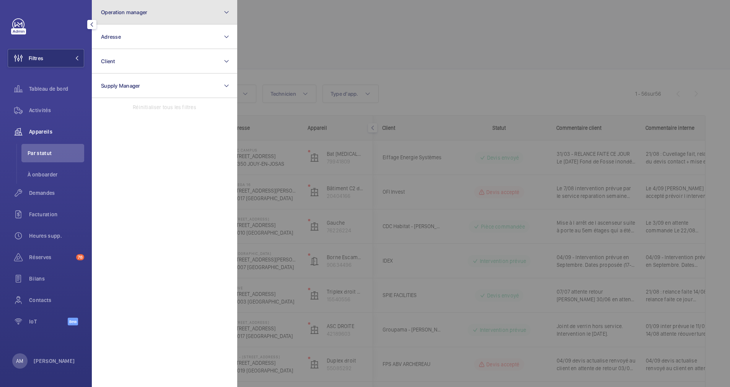
click at [172, 7] on button "Operation manager" at bounding box center [164, 12] width 145 height 24
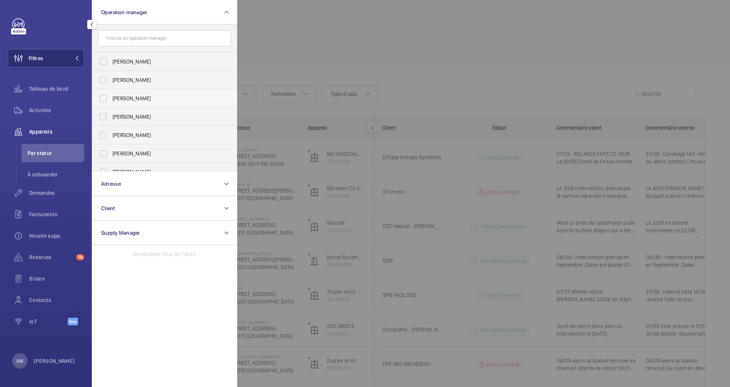
click at [115, 96] on span "[PERSON_NAME]" at bounding box center [164, 98] width 105 height 8
click at [111, 96] on input "[PERSON_NAME]" at bounding box center [103, 98] width 15 height 15
checkbox input "true"
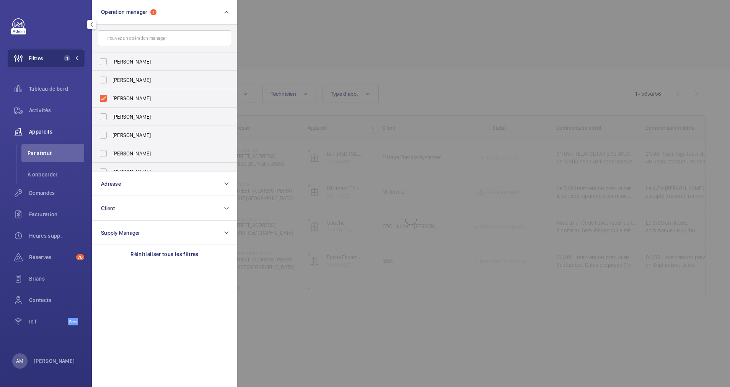
click at [303, 52] on div at bounding box center [602, 193] width 730 height 387
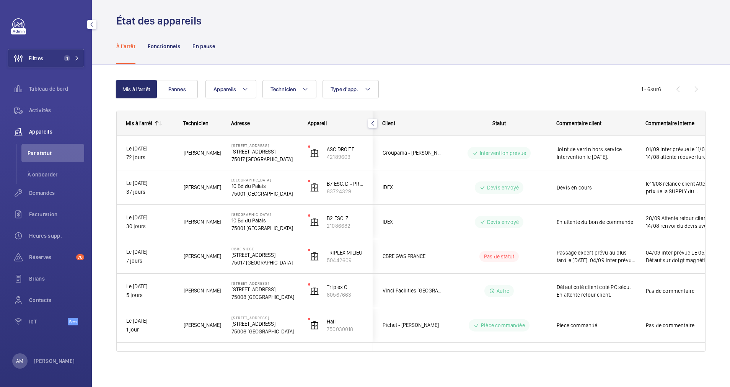
scroll to position [6, 0]
drag, startPoint x: 60, startPoint y: 59, endPoint x: 88, endPoint y: 49, distance: 29.9
click at [63, 58] on button "Filtres 1" at bounding box center [46, 58] width 76 height 18
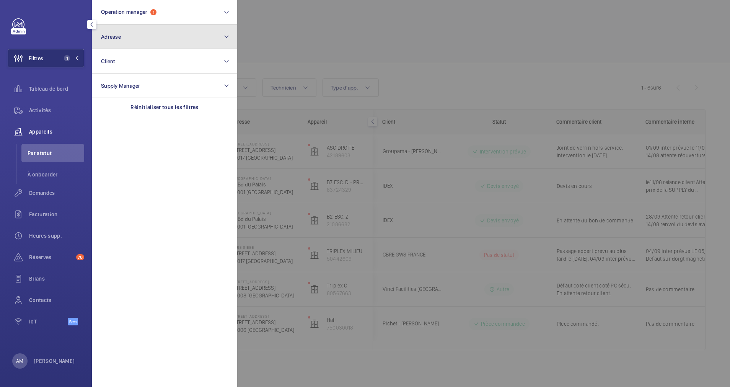
click at [159, 31] on button "Adresse" at bounding box center [164, 36] width 145 height 24
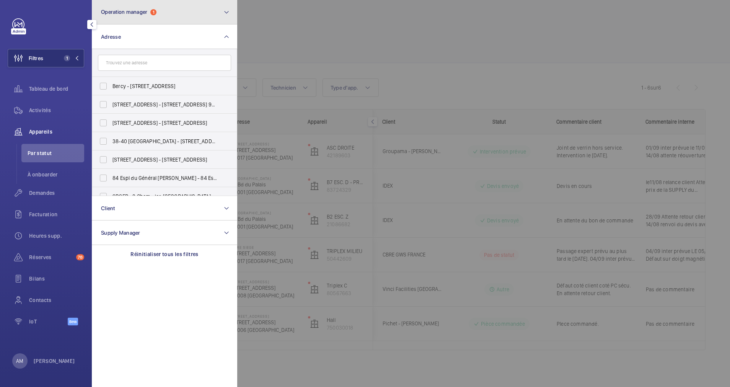
click at [188, 8] on button "Operation manager 1" at bounding box center [164, 12] width 145 height 24
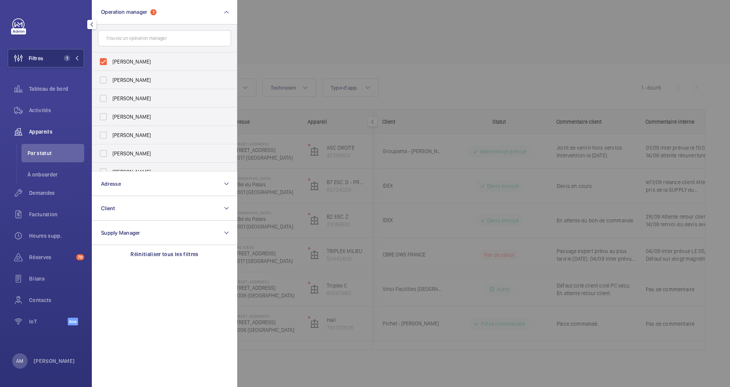
click at [398, 47] on div at bounding box center [602, 193] width 730 height 387
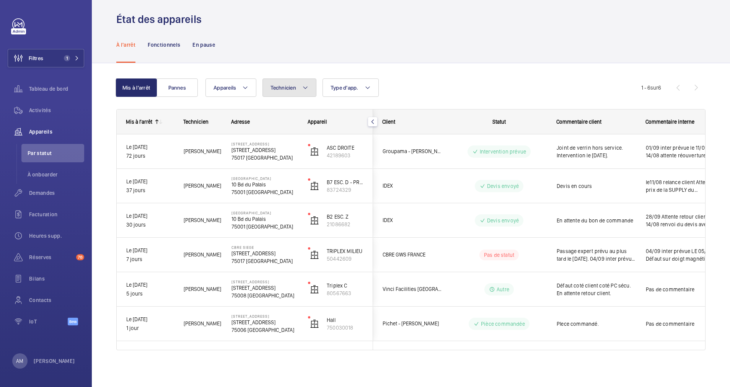
click at [306, 86] on mat-icon at bounding box center [305, 87] width 6 height 9
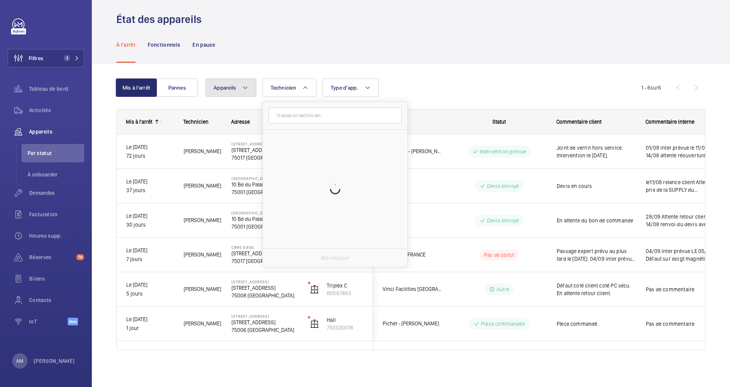
click at [241, 88] on button "Appareils" at bounding box center [230, 87] width 51 height 18
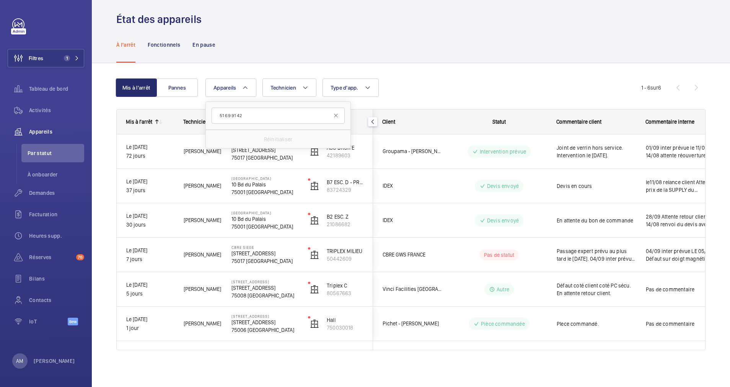
click at [237, 114] on input "51 69 91 42" at bounding box center [277, 115] width 133 height 16
type input "51699142"
click at [216, 155] on label "Rue, 51699142" at bounding box center [272, 157] width 132 height 18
click at [216, 155] on input "Rue, 51699142" at bounding box center [221, 157] width 15 height 15
checkbox input "true"
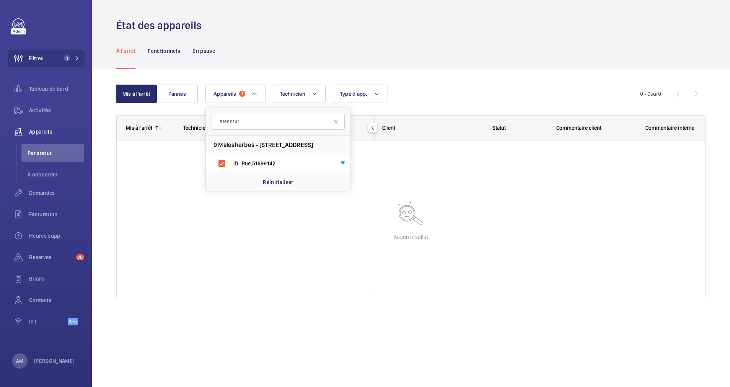
click at [427, 82] on div "Mis à l'arrêt Pannes Appareils 1 51699142 9 Malesherbes - 9 Boulevard Malesherb…" at bounding box center [410, 194] width 589 height 244
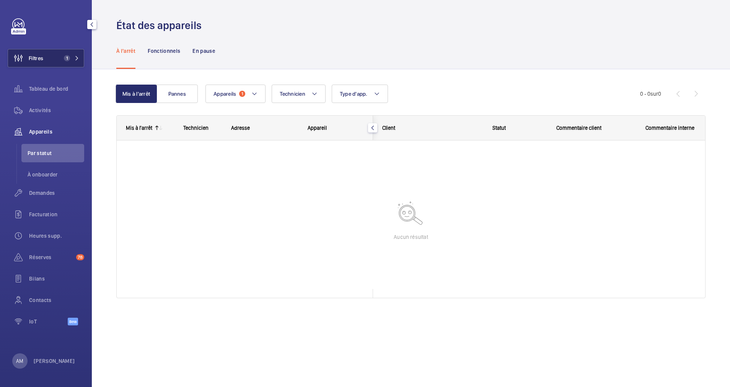
click at [56, 59] on button "Filtres 1" at bounding box center [46, 58] width 76 height 18
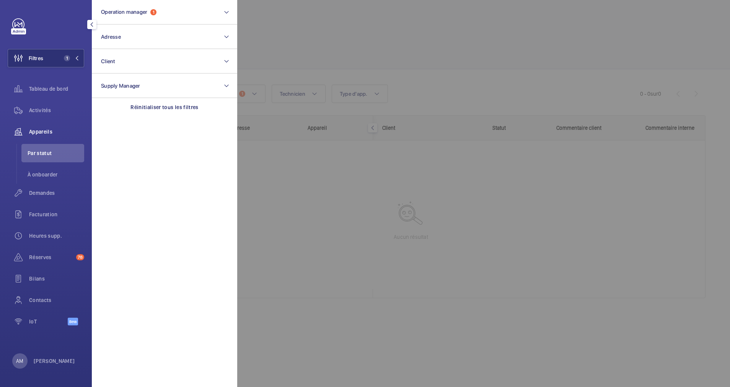
click at [329, 36] on div at bounding box center [602, 193] width 730 height 387
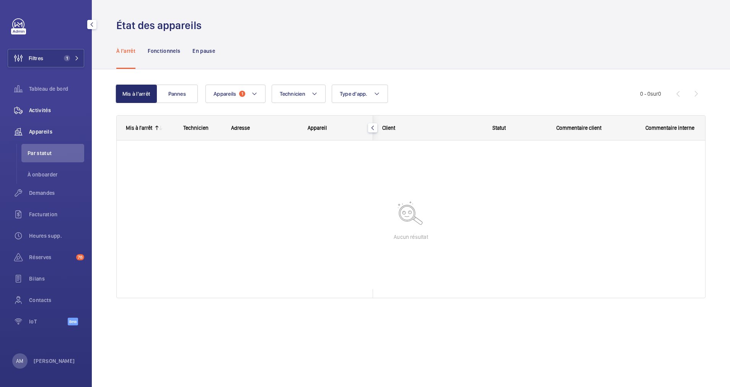
click at [44, 108] on span "Activités" at bounding box center [56, 110] width 55 height 8
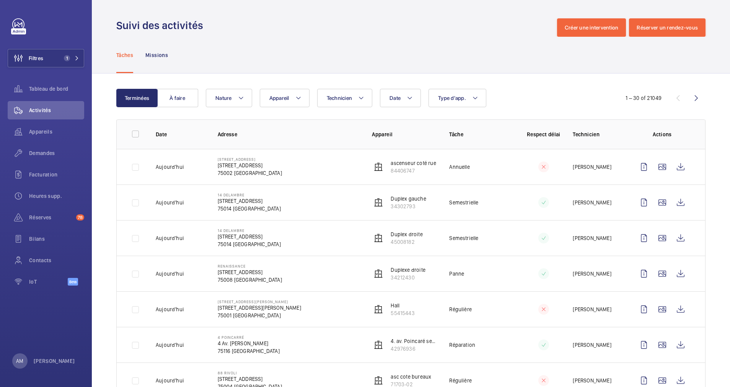
drag, startPoint x: 279, startPoint y: 94, endPoint x: 260, endPoint y: 69, distance: 32.0
click at [260, 69] on div "Tâches Missions" at bounding box center [410, 55] width 589 height 36
click at [283, 95] on span "Appareil" at bounding box center [279, 98] width 20 height 6
click at [292, 128] on input "51 69 91 42" at bounding box center [332, 127] width 133 height 16
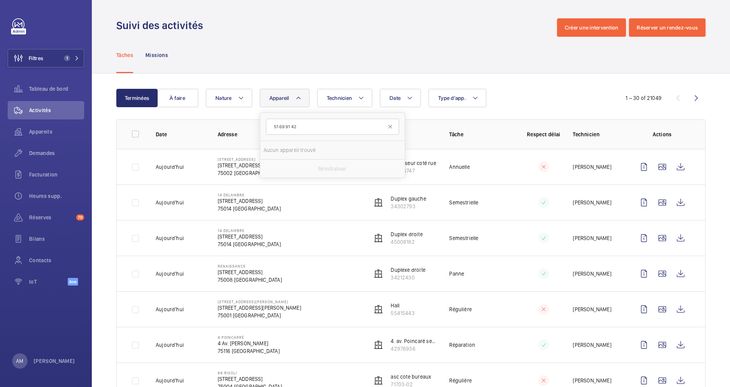
click at [291, 128] on input "51 69 91 42" at bounding box center [332, 127] width 133 height 16
type input "51699142"
click at [274, 170] on label "Rue, 51699142" at bounding box center [326, 168] width 132 height 18
click at [274, 170] on input "Rue, 51699142" at bounding box center [275, 168] width 15 height 15
checkbox input "true"
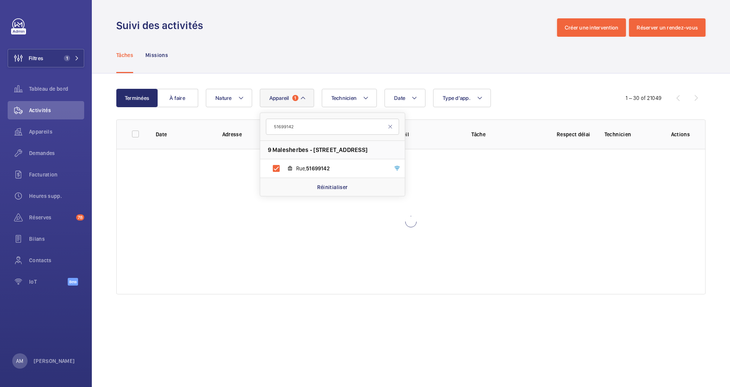
click at [253, 109] on wm-front-table "Terminées À faire Date Technicien Appareil 1 51699142 9 Malesherbes - 9 Bouleva…" at bounding box center [410, 191] width 589 height 205
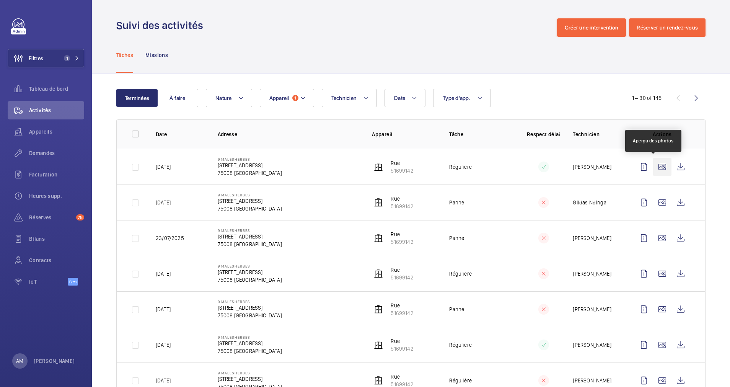
click at [653, 163] on wm-front-icon-button at bounding box center [662, 167] width 18 height 18
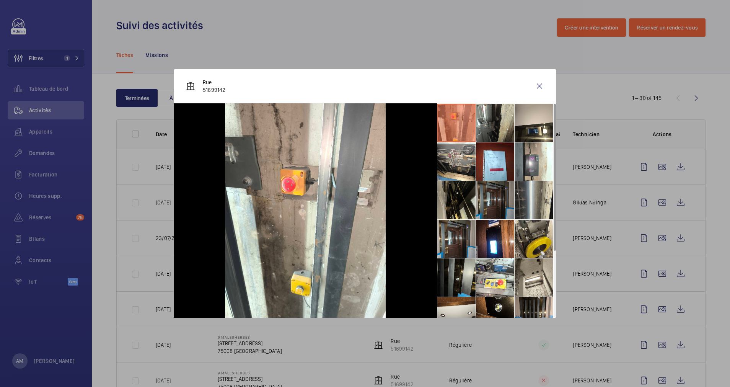
click at [499, 197] on li at bounding box center [495, 200] width 38 height 38
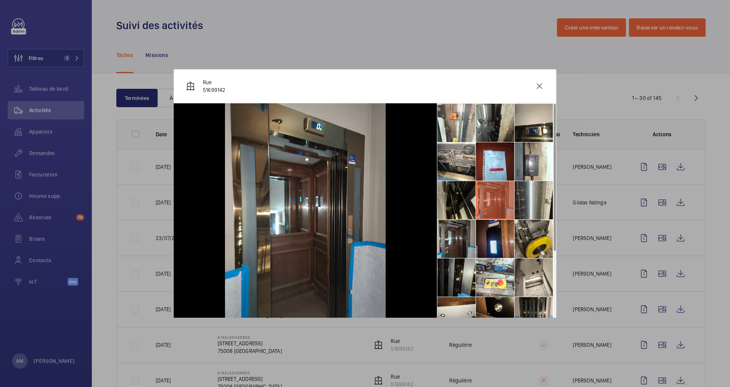
click at [484, 240] on li at bounding box center [495, 238] width 38 height 38
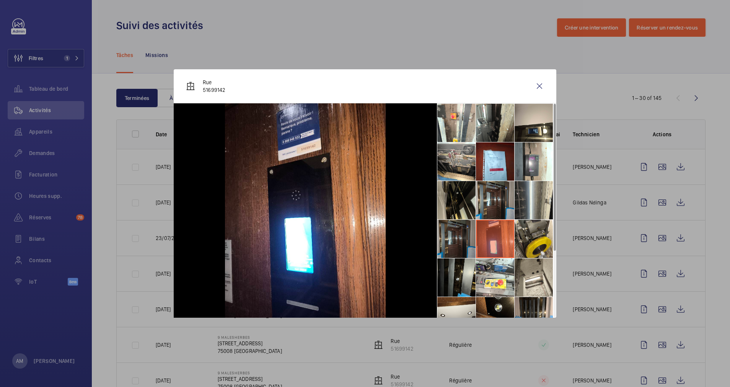
click at [458, 236] on li at bounding box center [456, 238] width 38 height 38
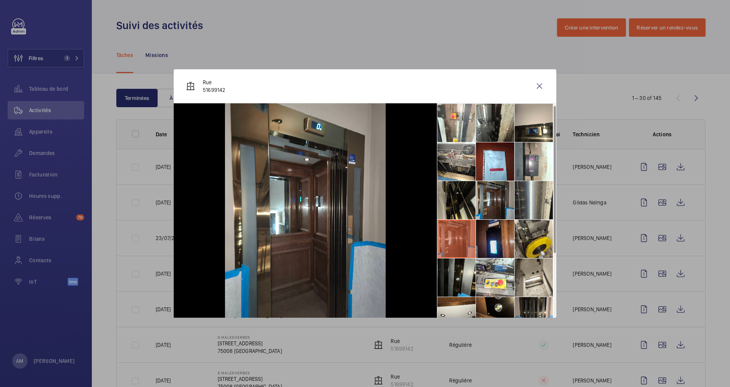
scroll to position [57, 0]
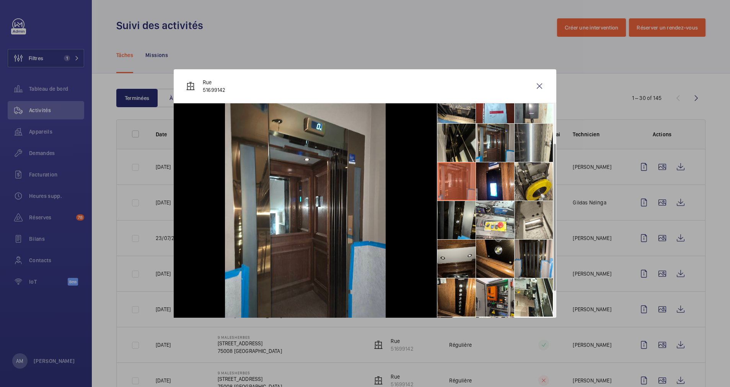
click at [454, 252] on li at bounding box center [456, 258] width 38 height 38
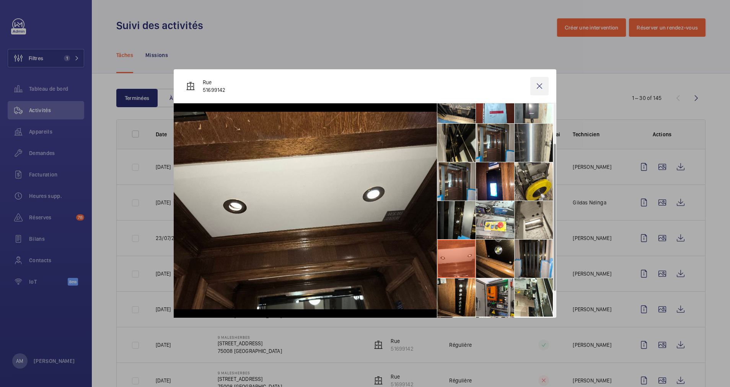
click at [540, 83] on wm-front-icon-button at bounding box center [539, 86] width 18 height 18
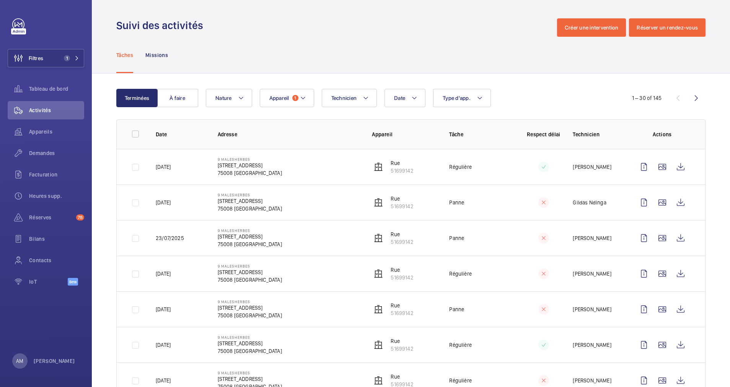
click at [245, 149] on td "9 Malesherbes 9 Boulevard Malesherbes, 75008 PARIS 75008 PARIS" at bounding box center [282, 167] width 154 height 36
click at [216, 149] on td "9 Malesherbes 9 Boulevard Malesherbes, 75008 PARIS 75008 PARIS" at bounding box center [282, 167] width 154 height 36
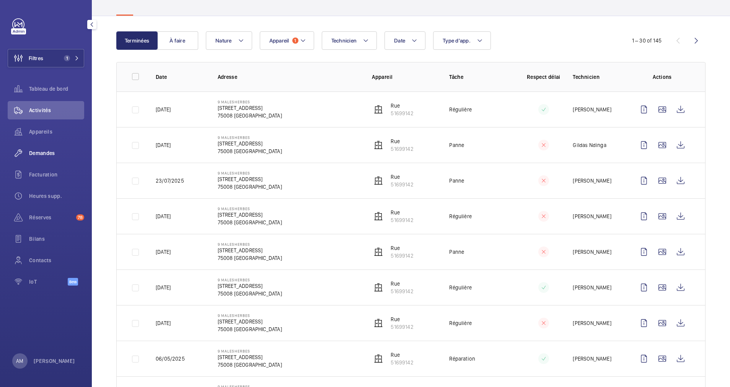
click at [50, 150] on span "Demandes" at bounding box center [56, 153] width 55 height 8
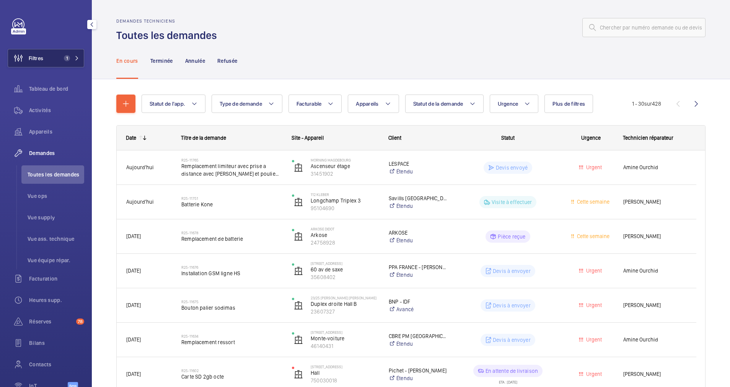
click at [72, 60] on span "1" at bounding box center [70, 58] width 18 height 6
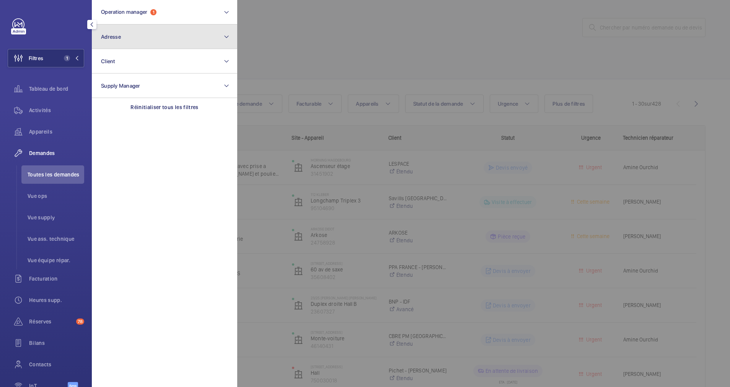
click at [157, 44] on button "Adresse" at bounding box center [164, 36] width 145 height 24
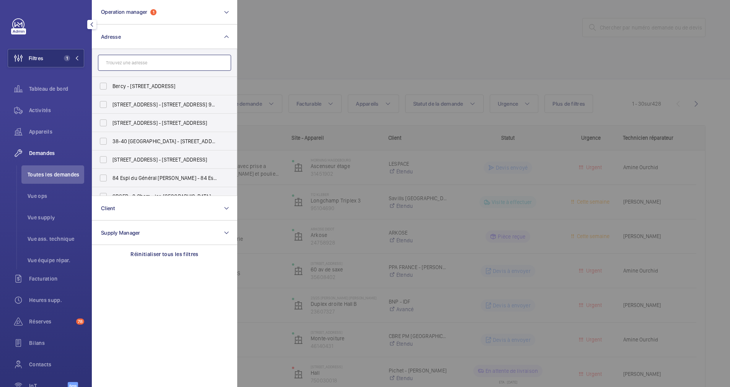
drag, startPoint x: 157, startPoint y: 44, endPoint x: 140, endPoint y: 67, distance: 29.3
paste input "9 Boulevard Malesherbes"
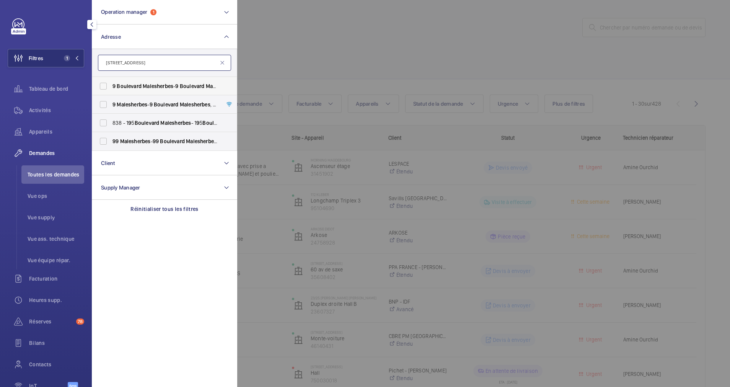
type input "9 Boulevard Malesherbes"
click at [143, 84] on span "Malesherbes" at bounding box center [158, 86] width 31 height 6
click at [111, 84] on input "9 Boulevard Malesherbes - 9 Boulevard Malesherbes , 75008 PARIS, PARIS 75008" at bounding box center [103, 85] width 15 height 15
checkbox input "true"
click at [135, 104] on span "Malesherbes" at bounding box center [132, 104] width 31 height 6
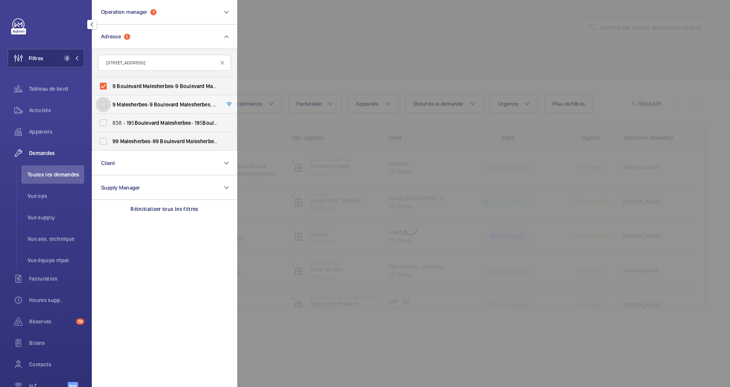
click at [111, 104] on input "9 Malesherbes - 9 Boulevard Malesherbes , 75008 PARIS, PARIS 75008" at bounding box center [103, 104] width 15 height 15
checkbox input "true"
click at [293, 46] on div at bounding box center [602, 193] width 730 height 387
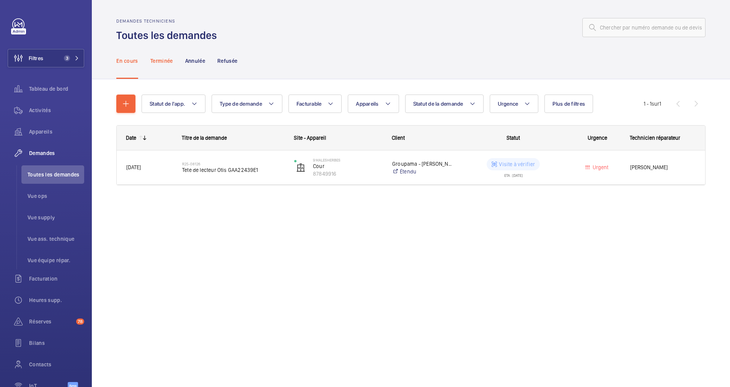
click at [163, 65] on div "Terminée" at bounding box center [161, 60] width 23 height 36
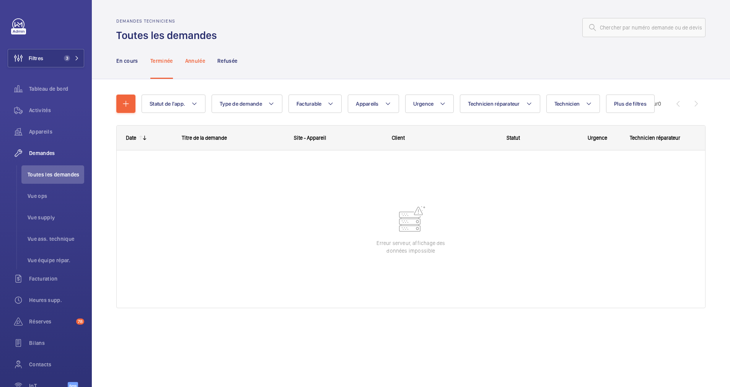
click at [194, 57] on p "Annulée" at bounding box center [195, 61] width 20 height 8
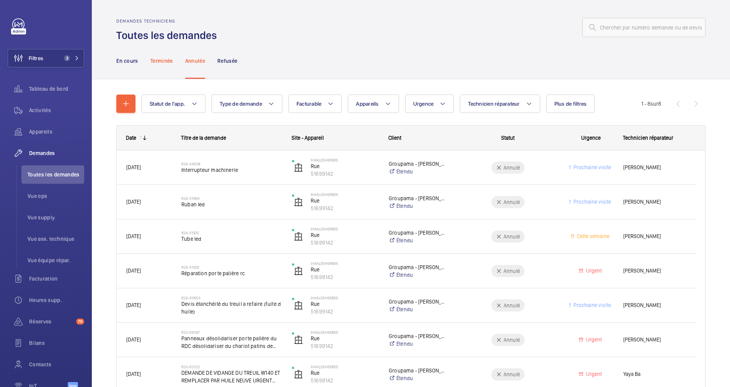
click at [167, 63] on p "Terminée" at bounding box center [161, 61] width 23 height 8
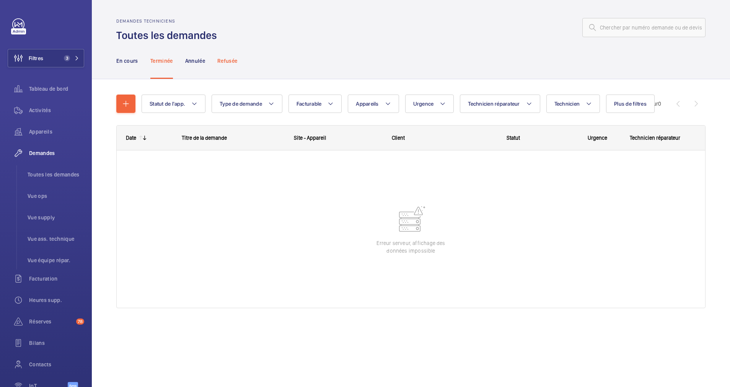
click at [225, 59] on p "Refusée" at bounding box center [227, 61] width 20 height 8
click at [41, 115] on div "Activités" at bounding box center [46, 110] width 76 height 18
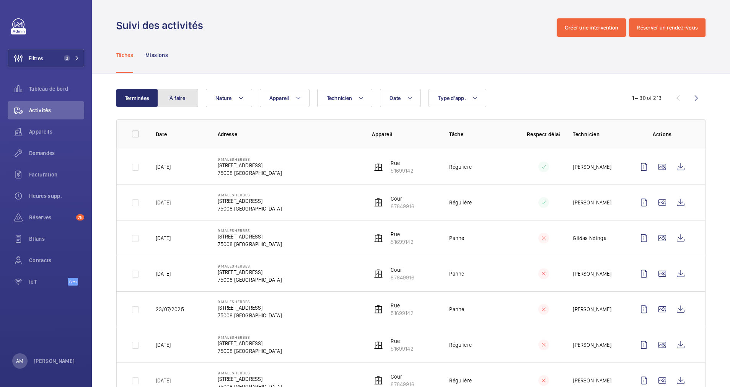
click at [185, 96] on button "À faire" at bounding box center [177, 98] width 41 height 18
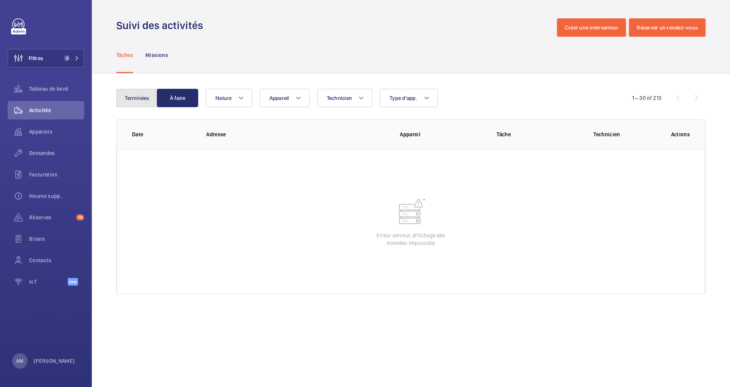
click at [147, 95] on button "Terminées" at bounding box center [136, 98] width 41 height 18
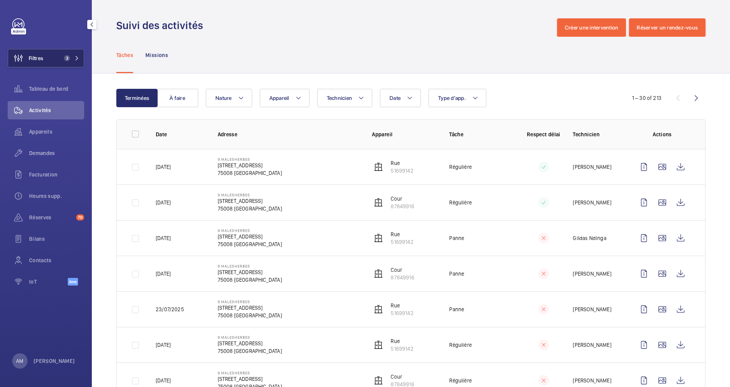
click at [77, 58] on mat-icon at bounding box center [77, 58] width 5 height 5
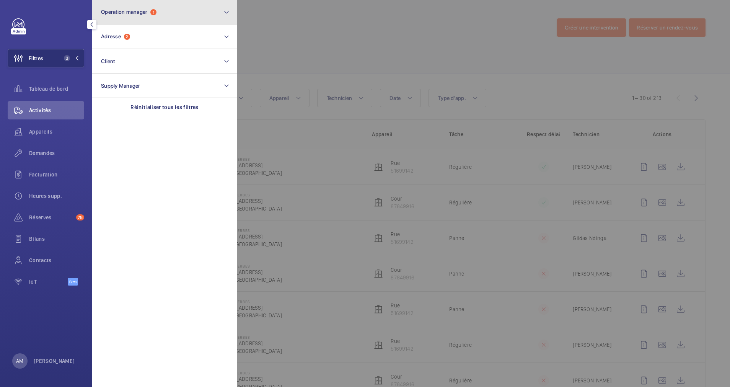
click at [167, 16] on button "Operation manager 1" at bounding box center [164, 12] width 145 height 24
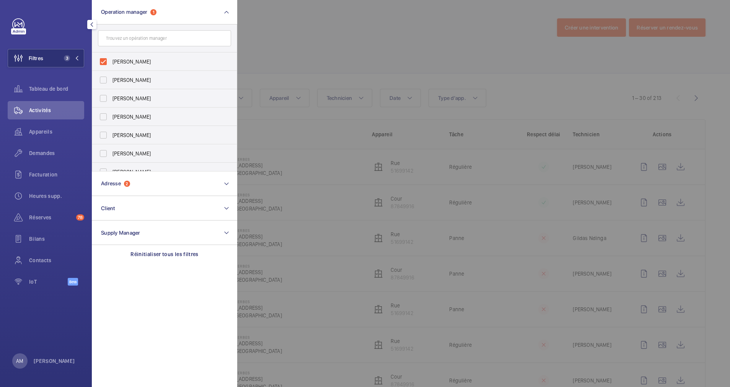
click at [321, 50] on div at bounding box center [602, 193] width 730 height 387
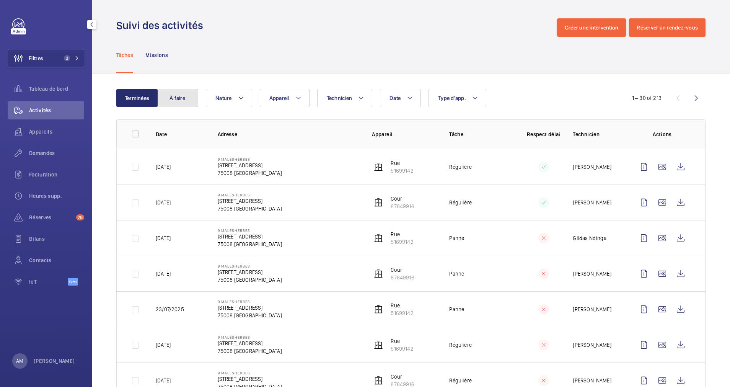
click at [178, 90] on button "À faire" at bounding box center [177, 98] width 41 height 18
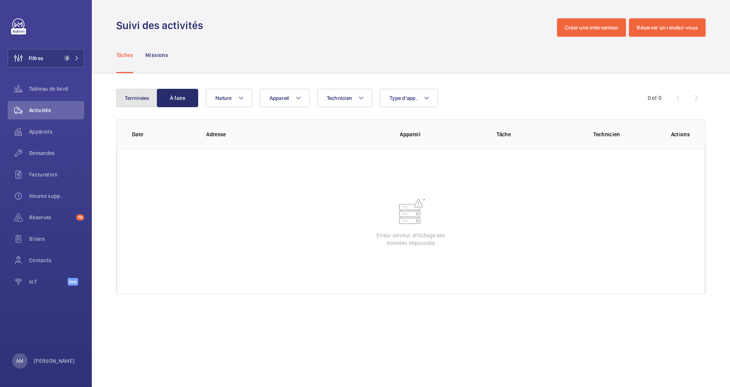
click at [129, 90] on button "Terminées" at bounding box center [136, 98] width 41 height 18
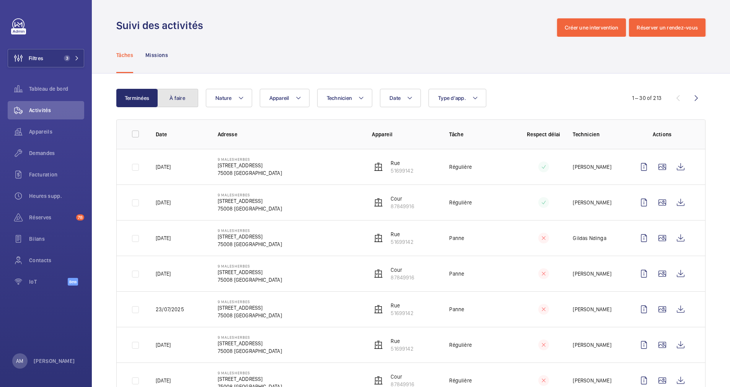
click at [169, 98] on button "À faire" at bounding box center [177, 98] width 41 height 18
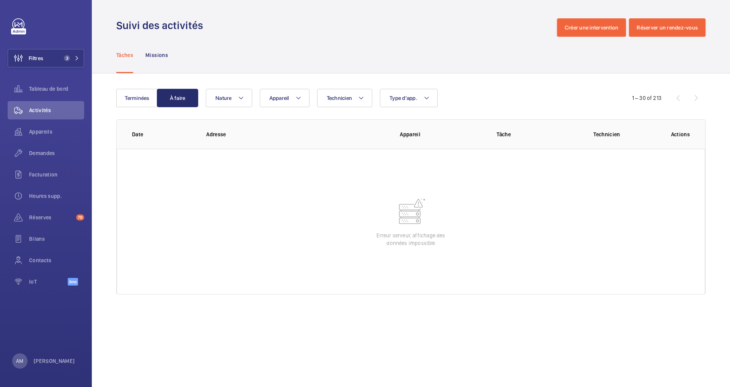
click at [410, 223] on mat-icon at bounding box center [410, 211] width 31 height 31
click at [455, 66] on div "Tâches Missions" at bounding box center [410, 55] width 589 height 36
click at [77, 60] on mat-icon at bounding box center [77, 58] width 5 height 5
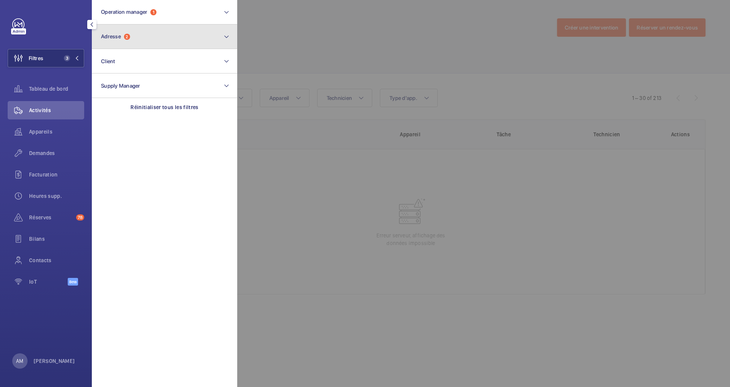
click at [215, 46] on button "Adresse 2" at bounding box center [164, 36] width 145 height 24
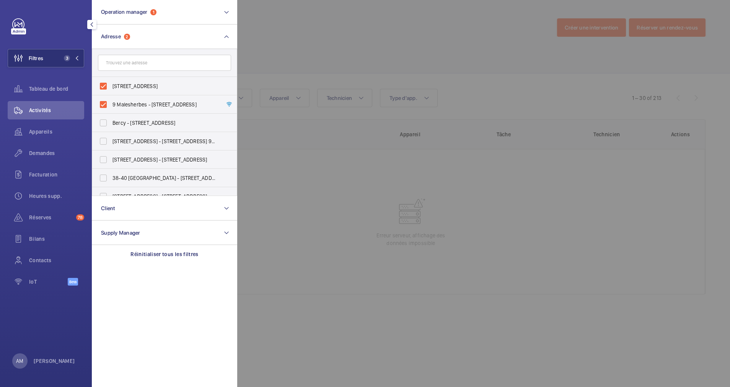
click at [305, 44] on div at bounding box center [602, 193] width 730 height 387
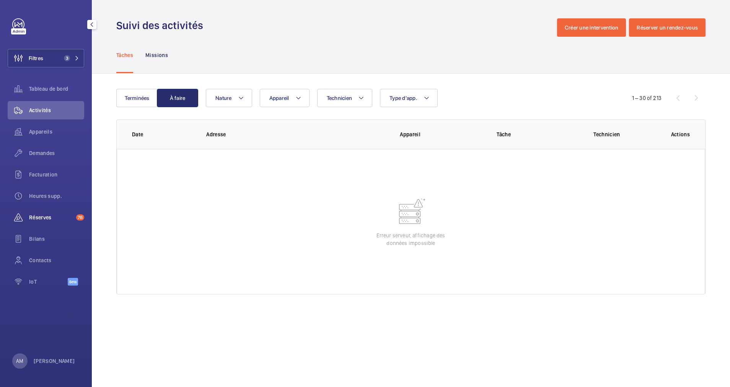
click at [41, 216] on span "Réserves" at bounding box center [51, 217] width 44 height 8
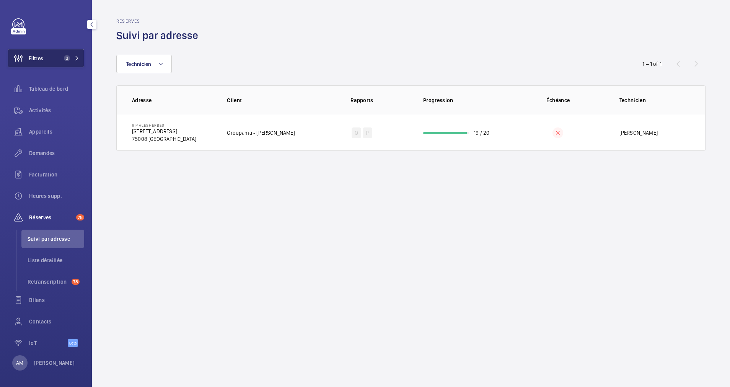
click at [75, 59] on mat-icon at bounding box center [77, 58] width 5 height 5
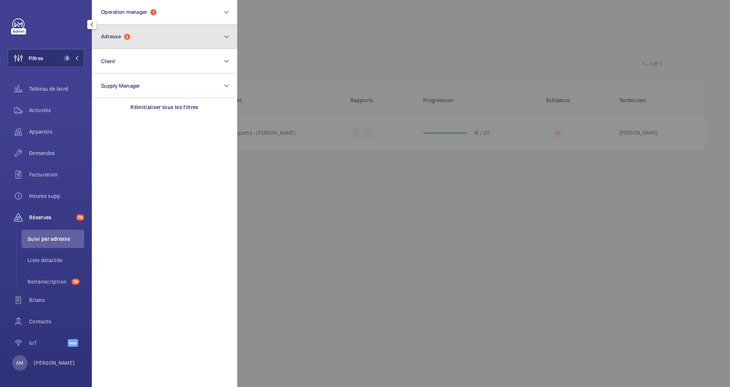
click at [157, 38] on button "Adresse 2" at bounding box center [164, 36] width 145 height 24
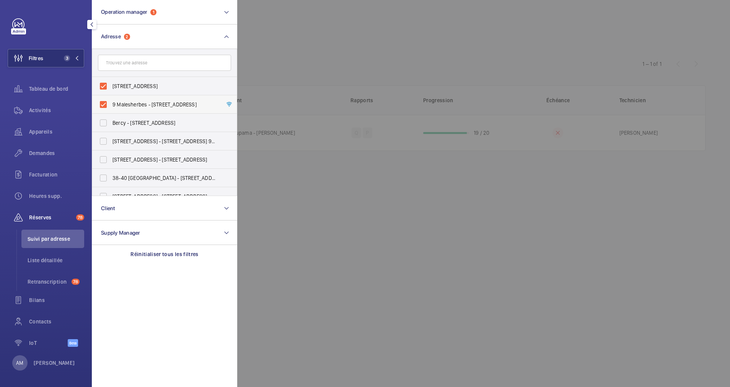
drag, startPoint x: 105, startPoint y: 81, endPoint x: 103, endPoint y: 102, distance: 20.7
click at [105, 82] on label "9 Boulevard Malesherbes - 9 Boulevard Malesherbes, 75008 PARIS, PARIS 75008" at bounding box center [158, 86] width 133 height 18
click at [105, 82] on input "9 Boulevard Malesherbes - 9 Boulevard Malesherbes, 75008 PARIS, PARIS 75008" at bounding box center [103, 85] width 15 height 15
checkbox input "false"
click at [103, 102] on label "9 Malesherbes - 9 Boulevard Malesherbes, 75008 PARIS, PARIS 75008" at bounding box center [158, 104] width 133 height 18
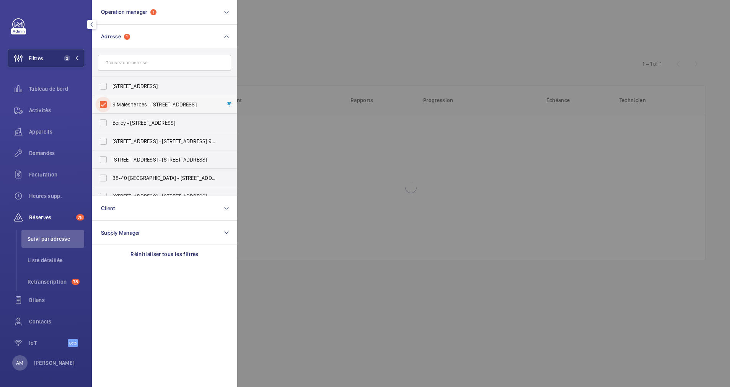
click at [103, 102] on input "9 Malesherbes - 9 Boulevard Malesherbes, 75008 PARIS, PARIS 75008" at bounding box center [103, 104] width 15 height 15
checkbox input "false"
click at [286, 55] on div at bounding box center [602, 193] width 730 height 387
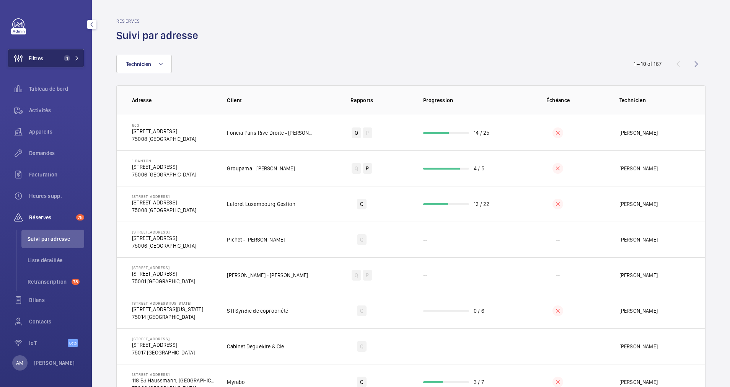
click at [71, 49] on button "Filtres 1" at bounding box center [46, 58] width 76 height 18
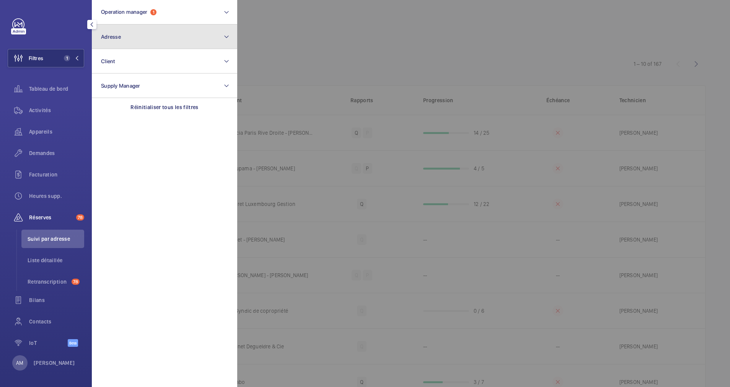
click at [164, 45] on button "Adresse" at bounding box center [164, 36] width 145 height 24
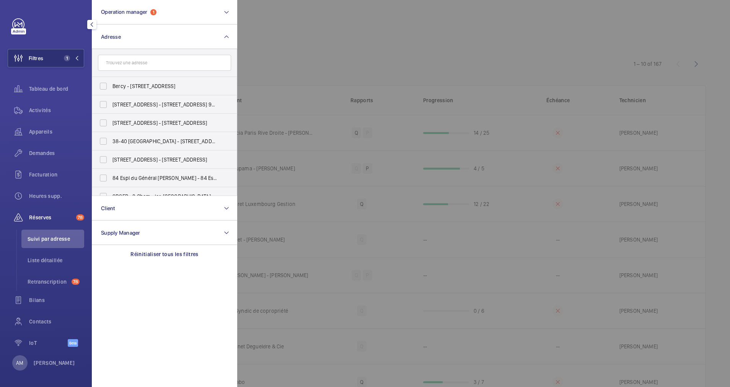
click at [146, 65] on input "text" at bounding box center [164, 63] width 133 height 16
type input "9 boulevard ma"
click at [126, 156] on span "9 Ma lesherbes - 9 Boulevard Ma lesherbes, 75008 PARIS, PARIS 75008" at bounding box center [164, 160] width 105 height 8
click at [111, 156] on input "9 Ma lesherbes - 9 Boulevard Ma lesherbes, 75008 PARIS, PARIS 75008" at bounding box center [103, 159] width 15 height 15
checkbox input "true"
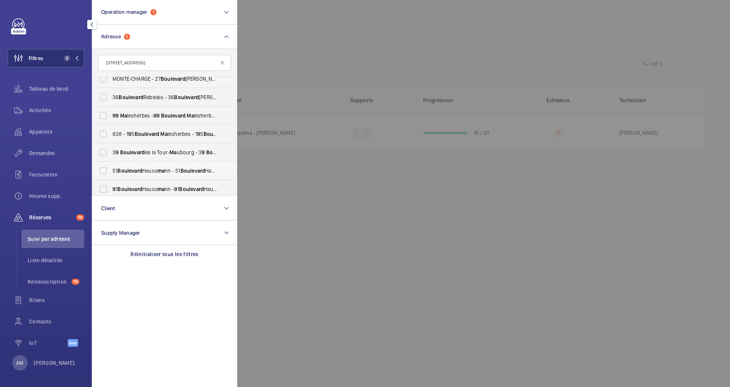
scroll to position [172, 0]
click at [421, 45] on div at bounding box center [602, 193] width 730 height 387
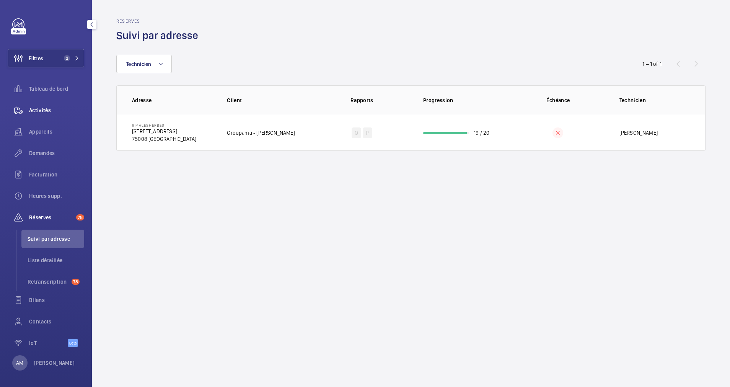
click at [48, 111] on span "Activités" at bounding box center [56, 110] width 55 height 8
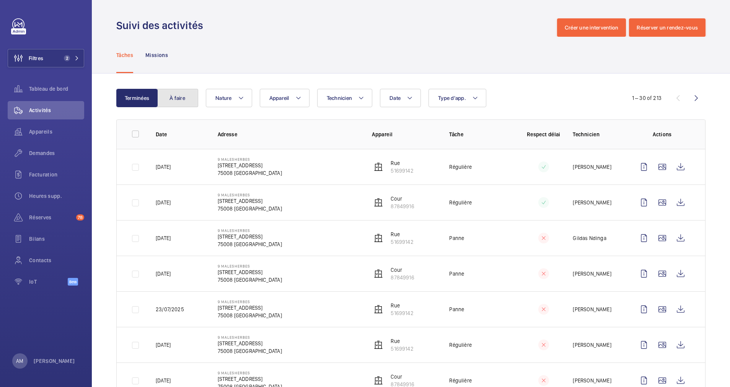
click at [185, 102] on button "À faire" at bounding box center [177, 98] width 41 height 18
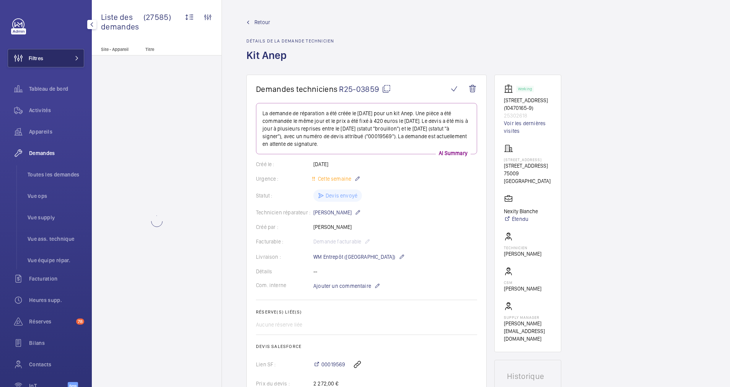
click at [71, 53] on button "Filtres" at bounding box center [46, 58] width 76 height 18
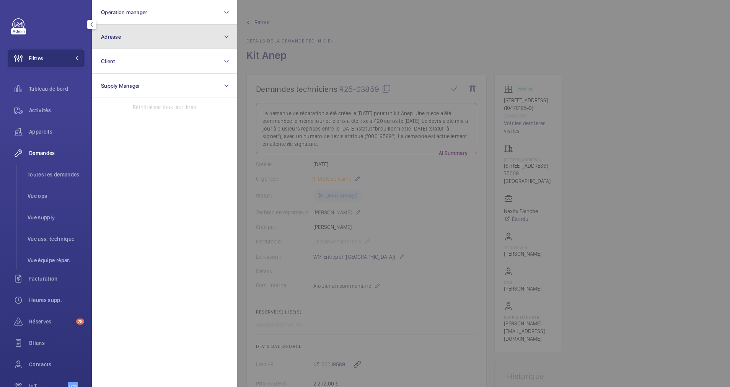
click at [145, 34] on button "Adresse" at bounding box center [164, 36] width 145 height 24
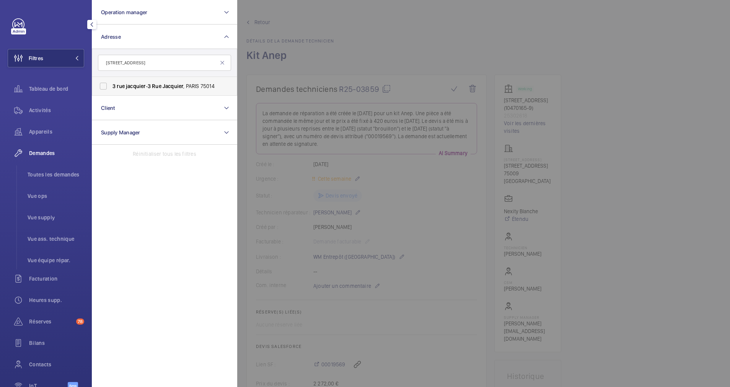
type input "[STREET_ADDRESS]"
click at [110, 89] on label "[STREET_ADDRESS]" at bounding box center [158, 86] width 133 height 18
click at [110, 89] on input "3 rue jacquier - 3 Rue Jacquier , PARIS 75014" at bounding box center [103, 85] width 15 height 15
checkbox input "true"
click at [38, 109] on span "Activités" at bounding box center [56, 110] width 55 height 8
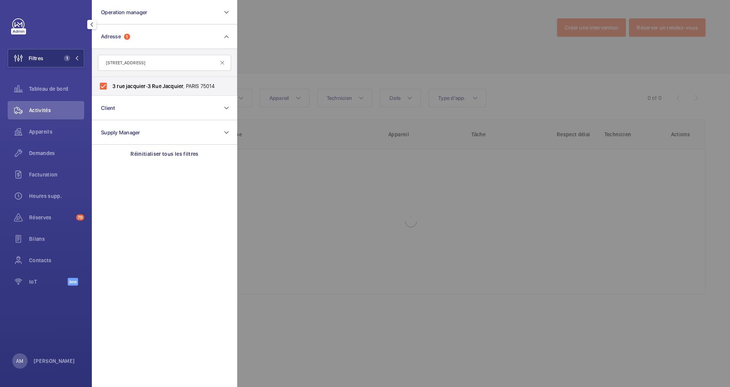
click at [371, 41] on div at bounding box center [602, 193] width 730 height 387
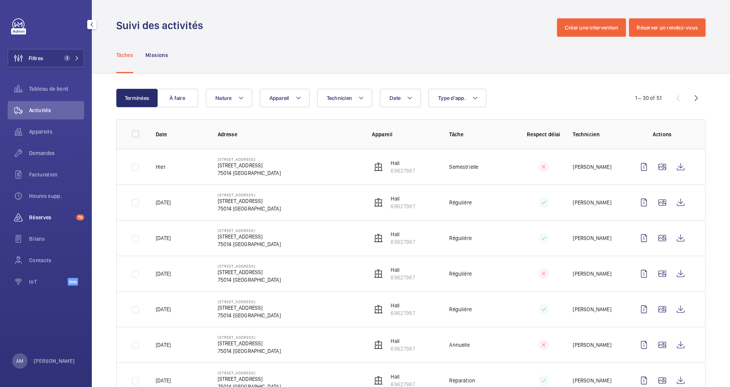
click at [45, 215] on span "Réserves" at bounding box center [51, 217] width 44 height 8
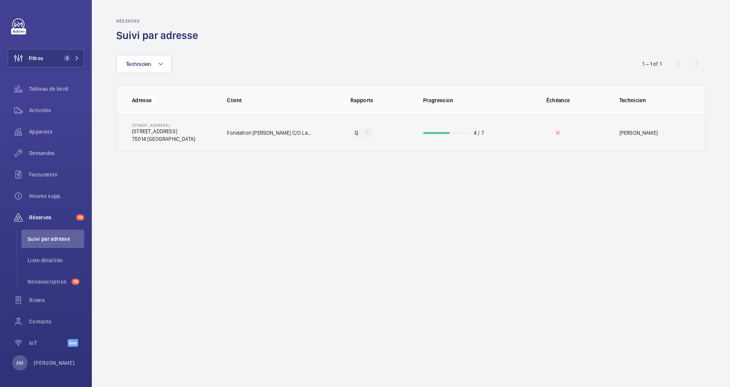
click at [434, 130] on td "4 / 7" at bounding box center [460, 133] width 98 height 36
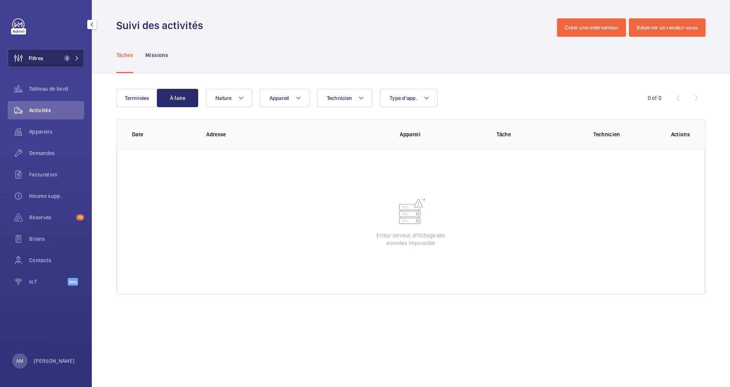
click at [75, 57] on mat-icon at bounding box center [77, 58] width 5 height 5
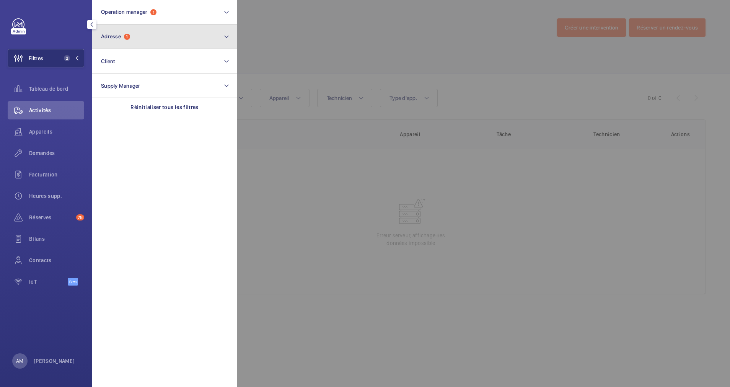
click at [210, 45] on button "Adresse 1" at bounding box center [164, 36] width 145 height 24
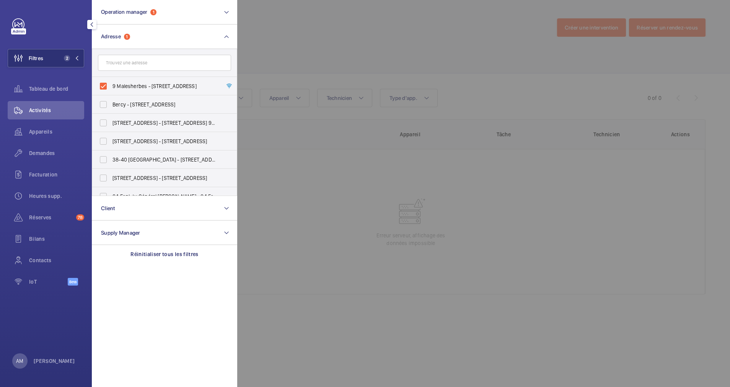
click at [368, 53] on div at bounding box center [602, 193] width 730 height 387
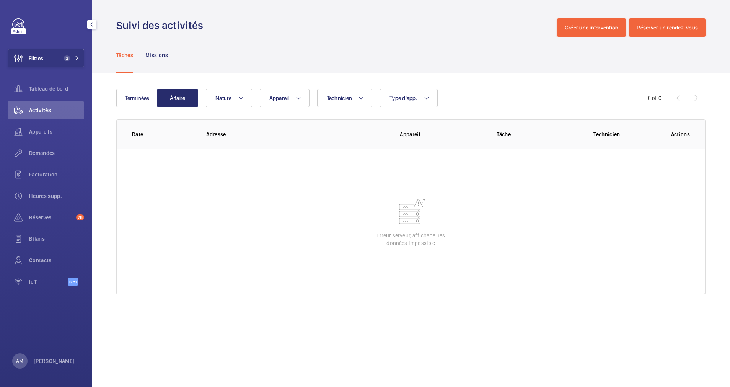
drag, startPoint x: 67, startPoint y: 65, endPoint x: 85, endPoint y: 54, distance: 20.5
click at [69, 63] on button "Filtres 2" at bounding box center [46, 58] width 76 height 18
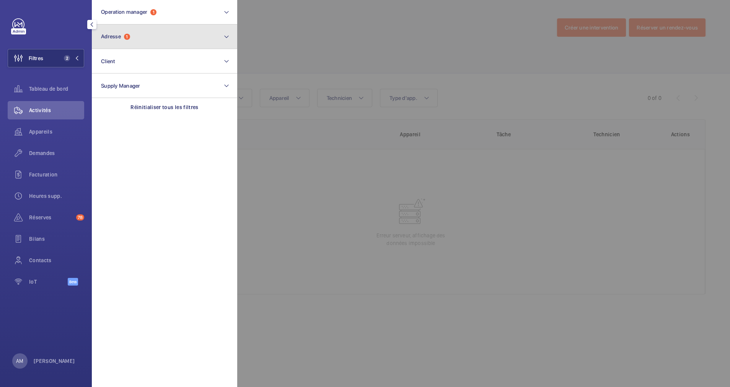
click at [138, 44] on button "Adresse 1" at bounding box center [164, 36] width 145 height 24
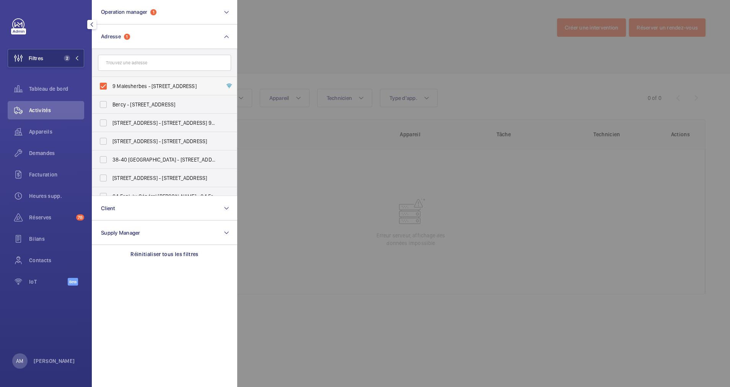
drag, startPoint x: 104, startPoint y: 83, endPoint x: 169, endPoint y: 57, distance: 70.4
click at [104, 83] on label "9 Malesherbes - [STREET_ADDRESS]" at bounding box center [158, 86] width 133 height 18
click at [104, 83] on input "9 Malesherbes - [STREET_ADDRESS]" at bounding box center [103, 85] width 15 height 15
checkbox input "false"
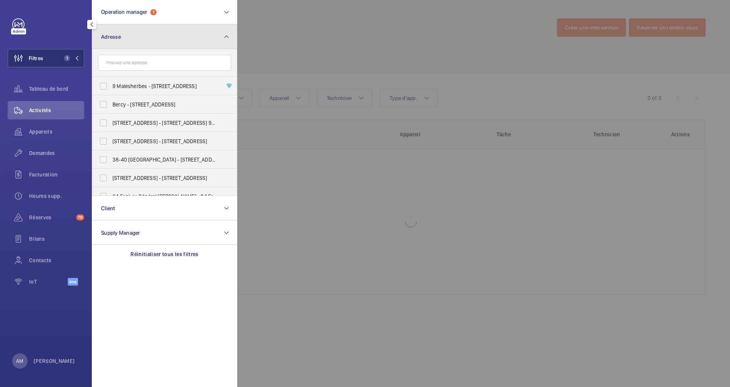
click at [212, 39] on button "Adresse" at bounding box center [164, 36] width 145 height 24
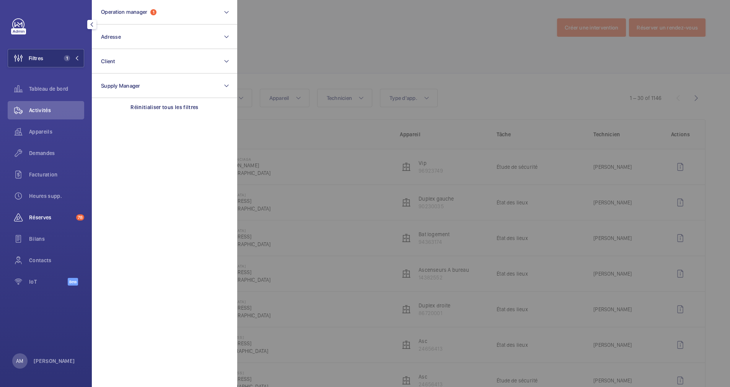
click at [47, 215] on span "Réserves" at bounding box center [51, 217] width 44 height 8
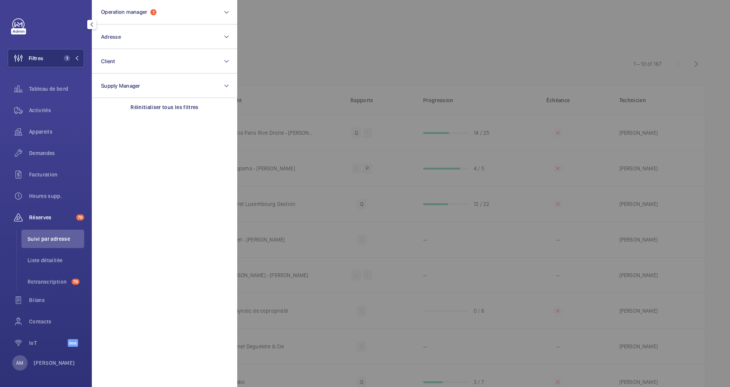
click at [372, 31] on div at bounding box center [602, 193] width 730 height 387
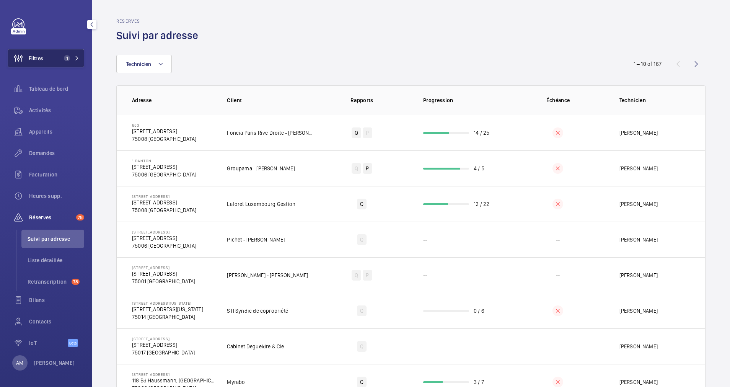
click at [57, 49] on button "Filtres 1" at bounding box center [46, 58] width 76 height 18
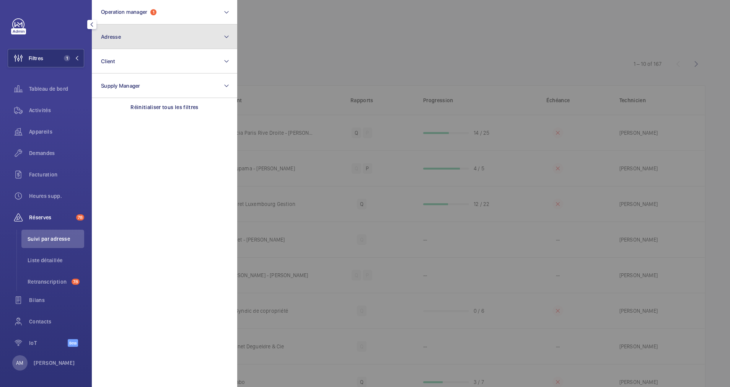
click at [156, 35] on button "Adresse" at bounding box center [164, 36] width 145 height 24
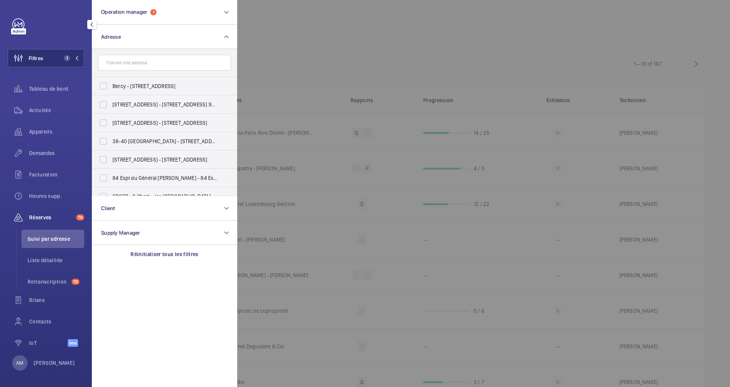
click at [167, 64] on input "text" at bounding box center [164, 63] width 133 height 16
click at [198, 7] on button "Operation manager 1" at bounding box center [164, 12] width 145 height 24
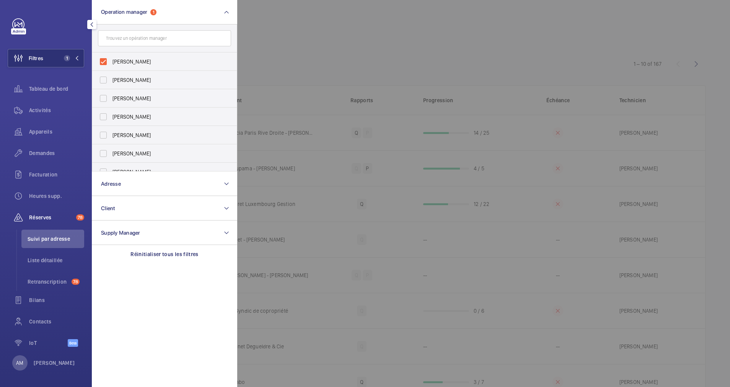
click at [174, 41] on input "text" at bounding box center [164, 38] width 133 height 16
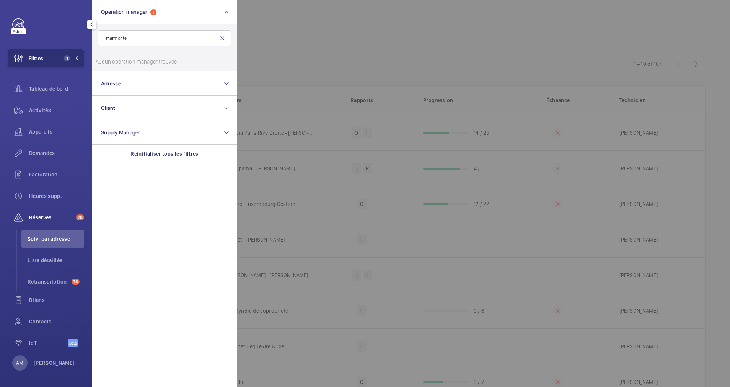
type input "marmontel"
drag, startPoint x: 224, startPoint y: 37, endPoint x: 213, endPoint y: 40, distance: 11.7
click at [224, 37] on mat-icon at bounding box center [222, 38] width 6 height 6
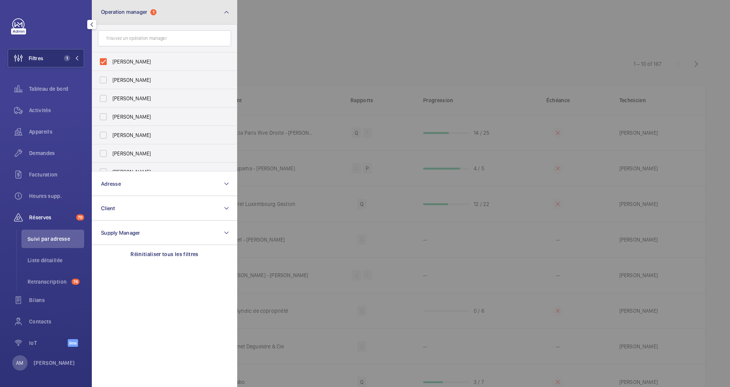
click at [221, 15] on button "Operation manager 1" at bounding box center [164, 12] width 145 height 24
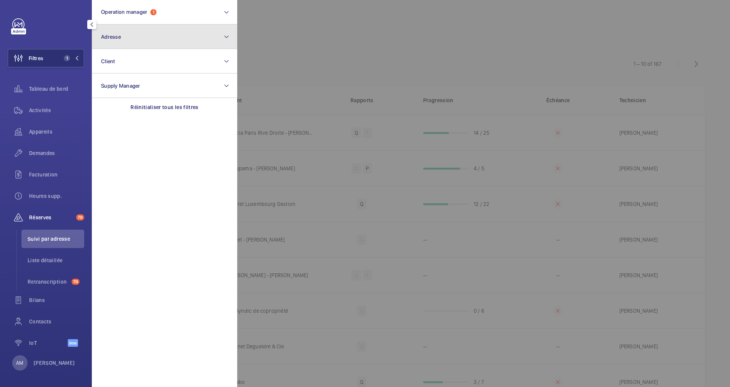
click at [197, 43] on button "Adresse" at bounding box center [164, 36] width 145 height 24
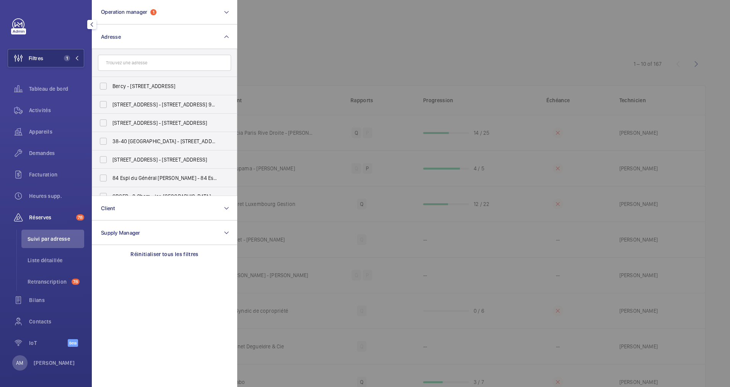
click at [171, 64] on input "text" at bounding box center [164, 63] width 133 height 16
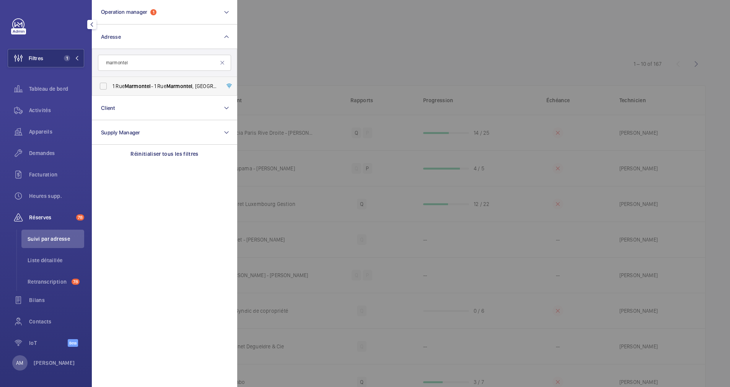
type input "marmontel"
click at [106, 83] on label "[STREET_ADDRESS]" at bounding box center [158, 86] width 133 height 18
click at [106, 83] on input "[STREET_ADDRESS]" at bounding box center [103, 85] width 15 height 15
checkbox input "true"
click at [390, 42] on div at bounding box center [602, 193] width 730 height 387
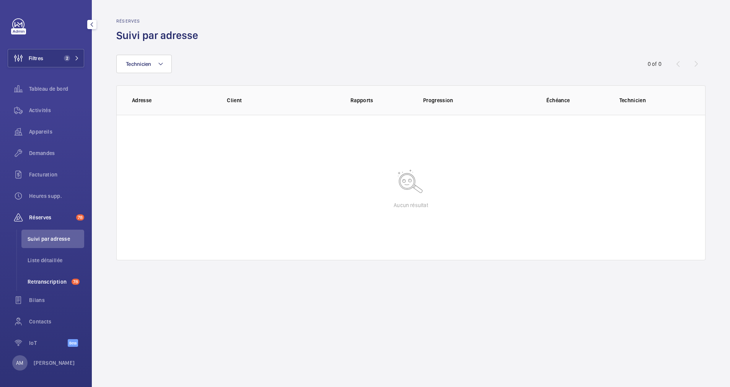
click at [41, 279] on span "Retranscription" at bounding box center [48, 282] width 41 height 8
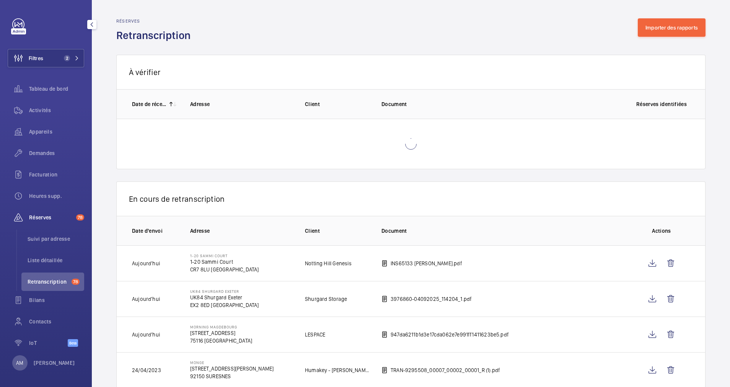
click at [47, 220] on span "Réserves" at bounding box center [51, 217] width 44 height 8
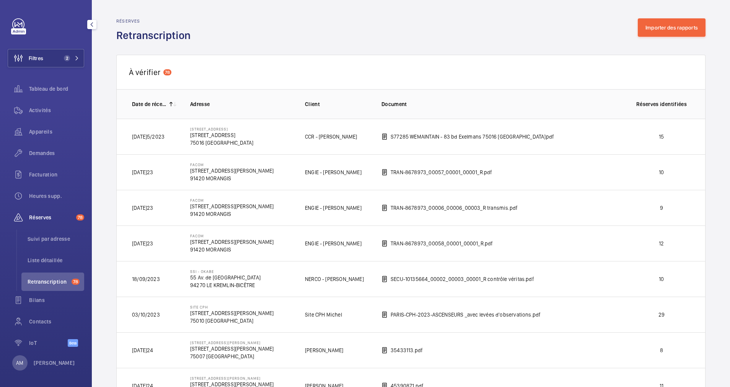
click at [47, 215] on span "Réserves" at bounding box center [51, 217] width 44 height 8
click at [71, 59] on span "2" at bounding box center [70, 58] width 18 height 6
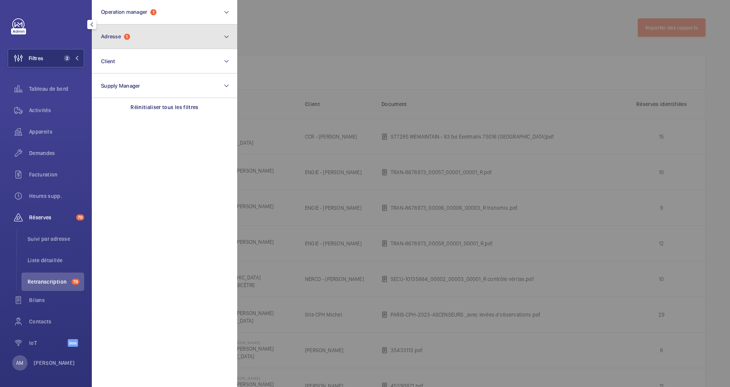
click at [120, 42] on button "Adresse 1" at bounding box center [164, 36] width 145 height 24
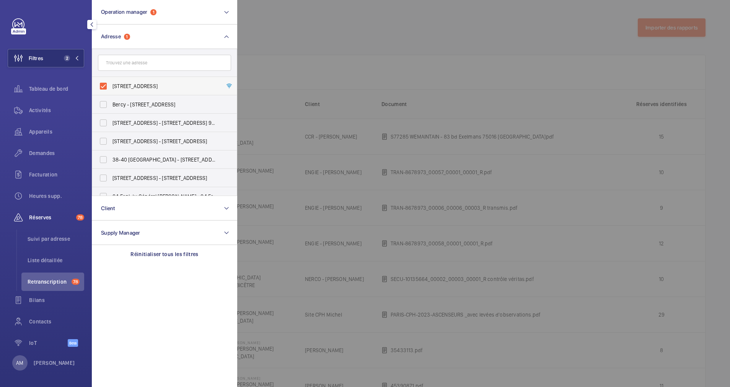
click at [104, 83] on label "[STREET_ADDRESS]" at bounding box center [158, 86] width 133 height 18
click at [104, 83] on input "[STREET_ADDRESS]" at bounding box center [103, 85] width 15 height 15
checkbox input "false"
click at [367, 13] on div at bounding box center [602, 193] width 730 height 387
